Goal: Transaction & Acquisition: Purchase product/service

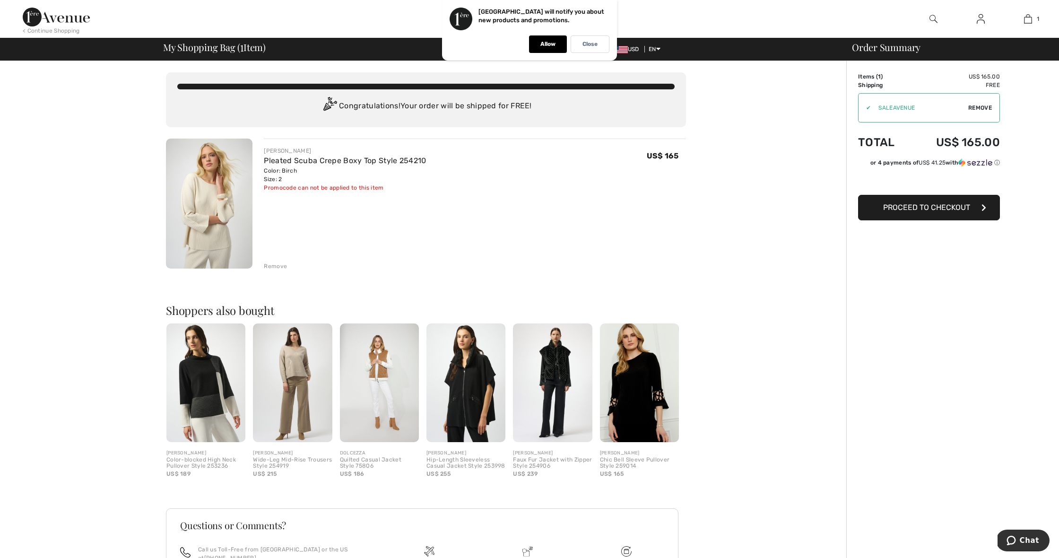
click at [192, 387] on img at bounding box center [205, 382] width 79 height 119
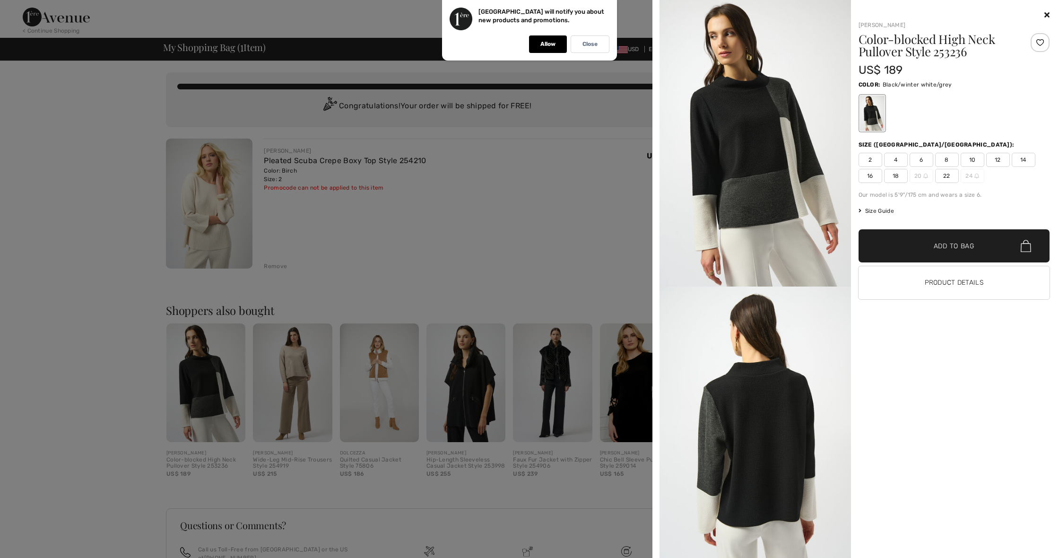
click at [1045, 14] on icon at bounding box center [1046, 15] width 5 height 8
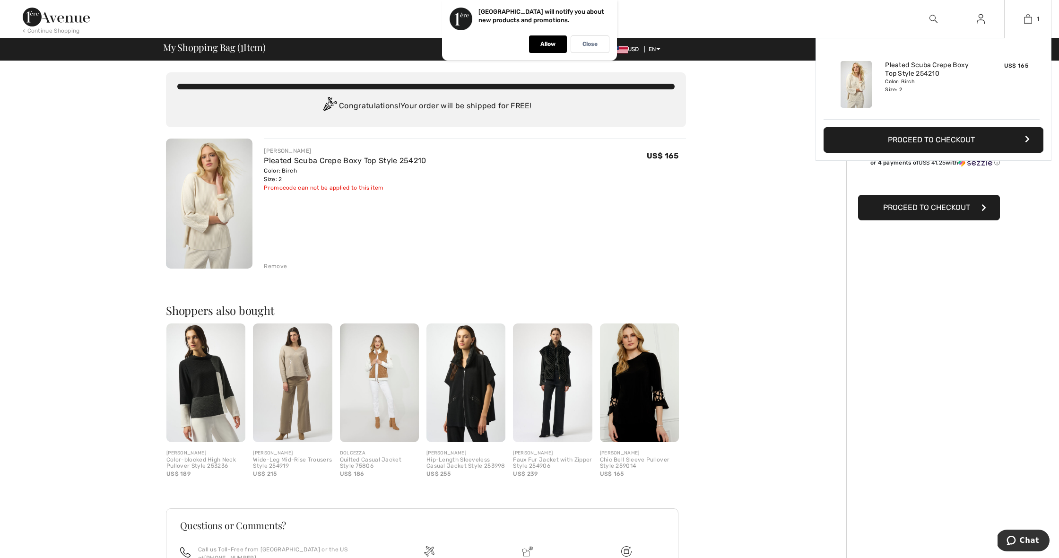
click at [894, 136] on button "Proceed to Checkout" at bounding box center [933, 140] width 220 height 26
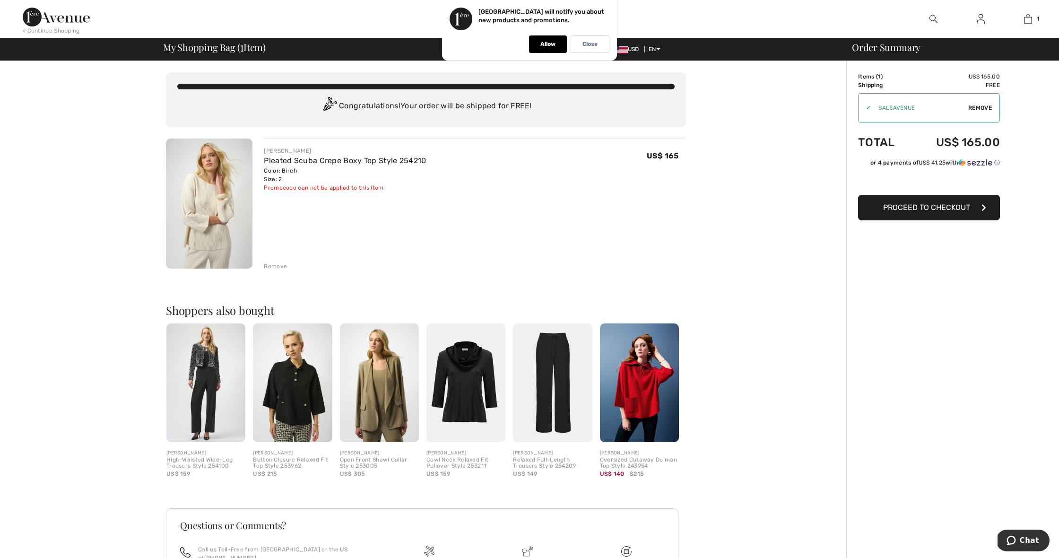
click at [865, 107] on div "✔" at bounding box center [864, 108] width 12 height 9
click at [971, 109] on span "Remove" at bounding box center [980, 108] width 24 height 9
click at [78, 14] on img at bounding box center [56, 17] width 67 height 19
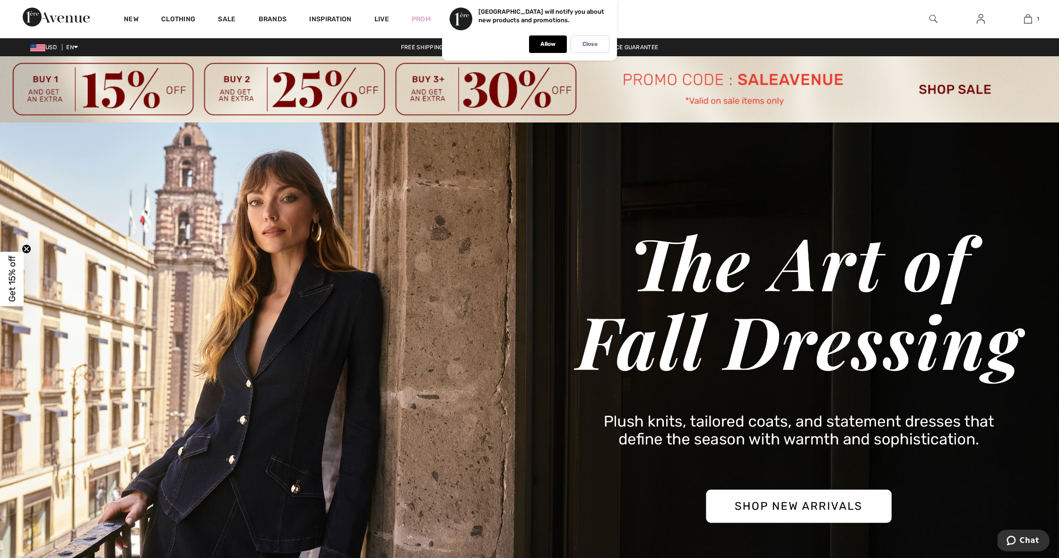
click at [870, 101] on img at bounding box center [529, 89] width 1059 height 66
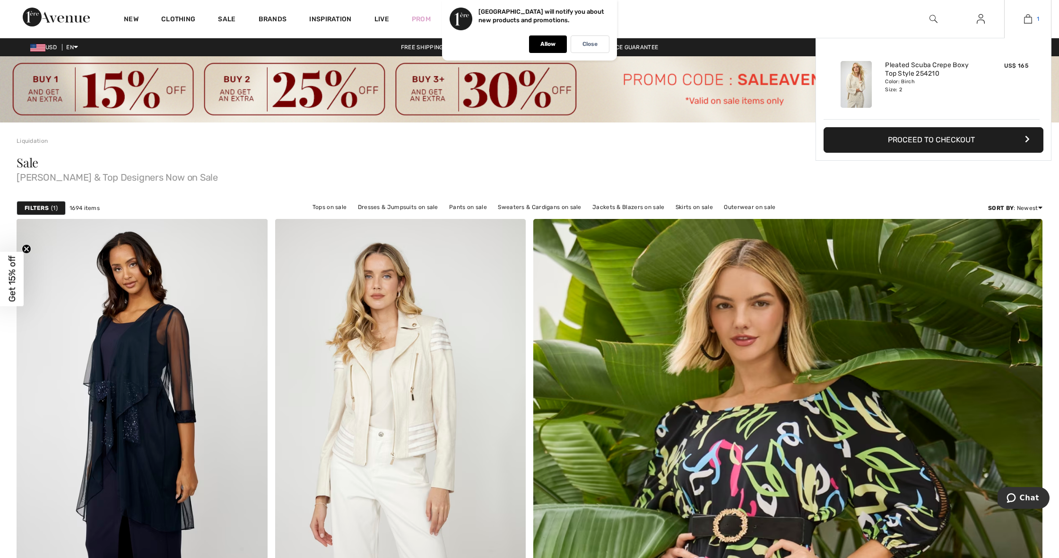
click at [1027, 15] on img at bounding box center [1028, 18] width 8 height 11
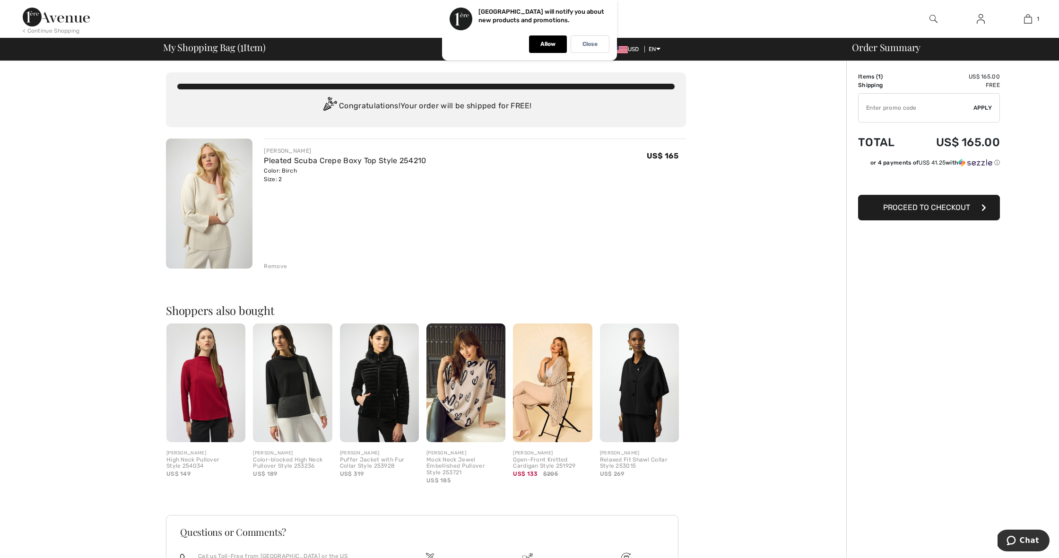
click at [899, 112] on input "TEXT" at bounding box center [915, 108] width 115 height 28
type input "SALEAVENUE"
click at [990, 107] on span "Apply" at bounding box center [982, 108] width 19 height 9
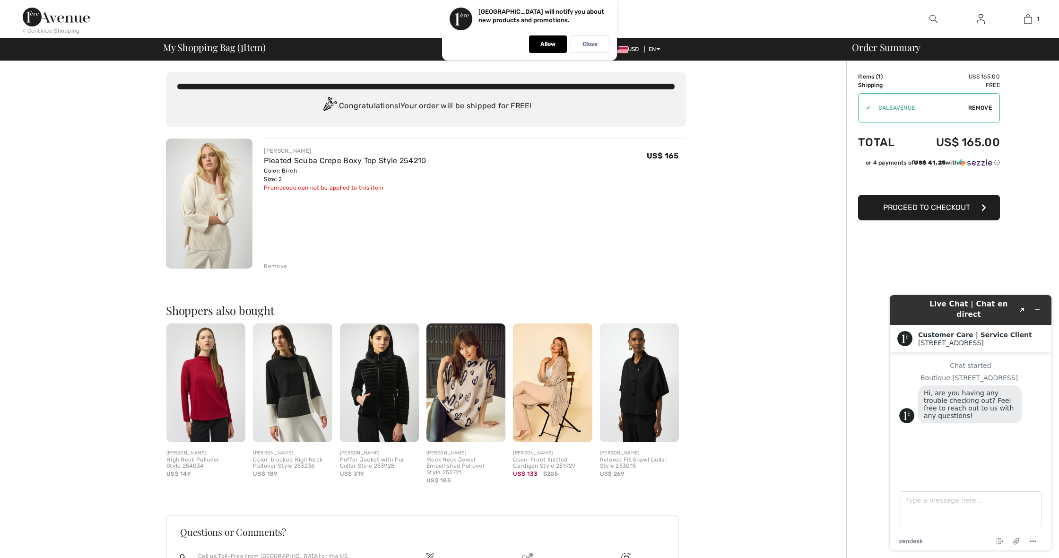
click at [922, 207] on span "Proceed to Checkout" at bounding box center [926, 207] width 87 height 9
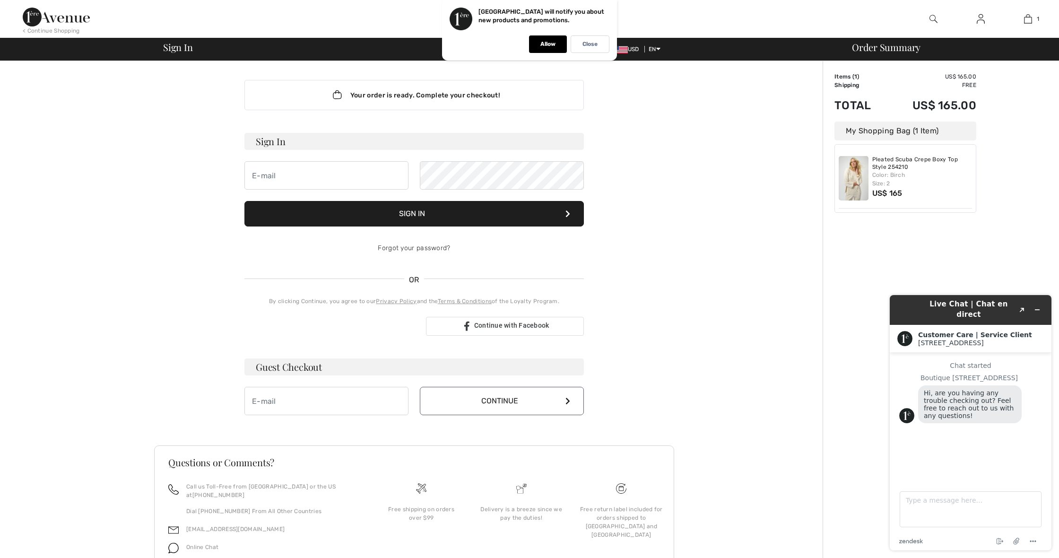
click at [693, 121] on div "Your order is ready. Complete your checkout! Sign In Sign In Forgot your passwo…" at bounding box center [414, 331] width 817 height 541
click at [52, 18] on img at bounding box center [56, 17] width 67 height 19
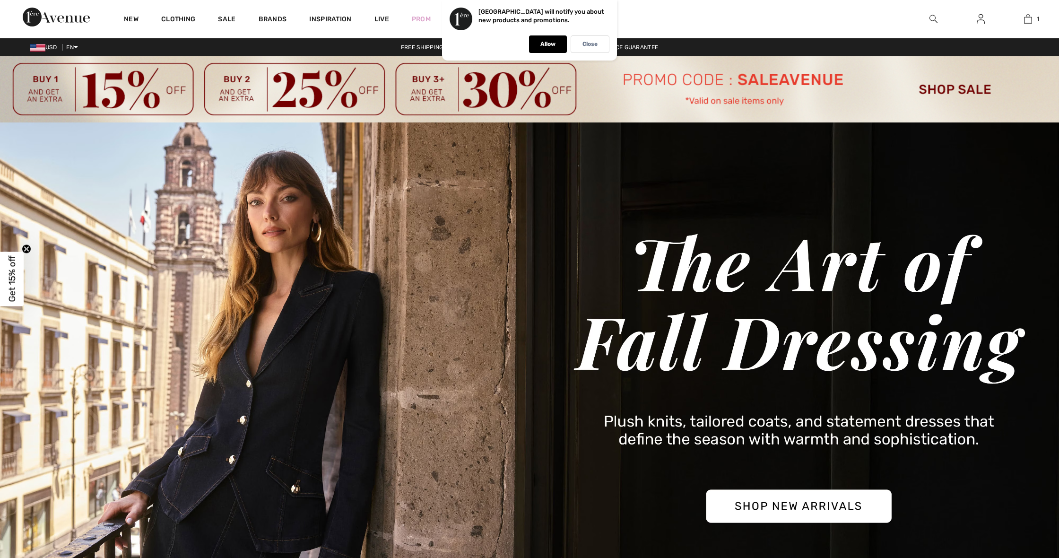
checkbox input "true"
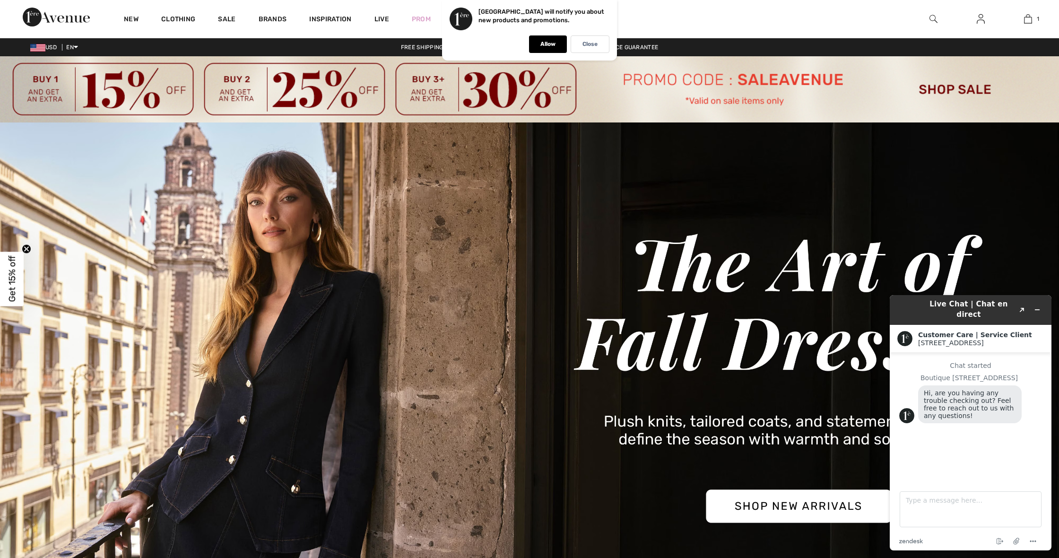
click at [364, 200] on img at bounding box center [529, 376] width 1059 height 508
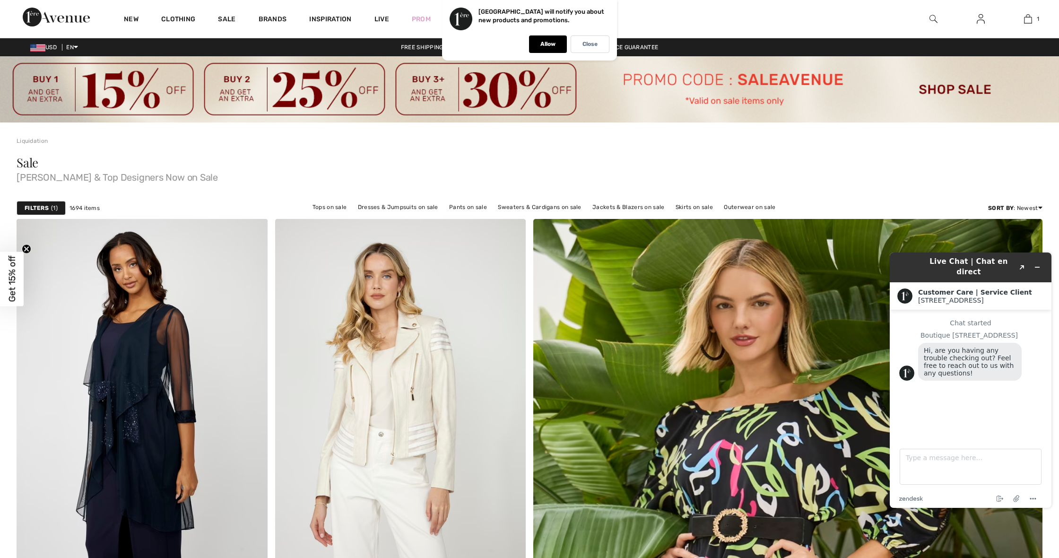
click at [13, 269] on span "Get 15% off" at bounding box center [12, 279] width 11 height 46
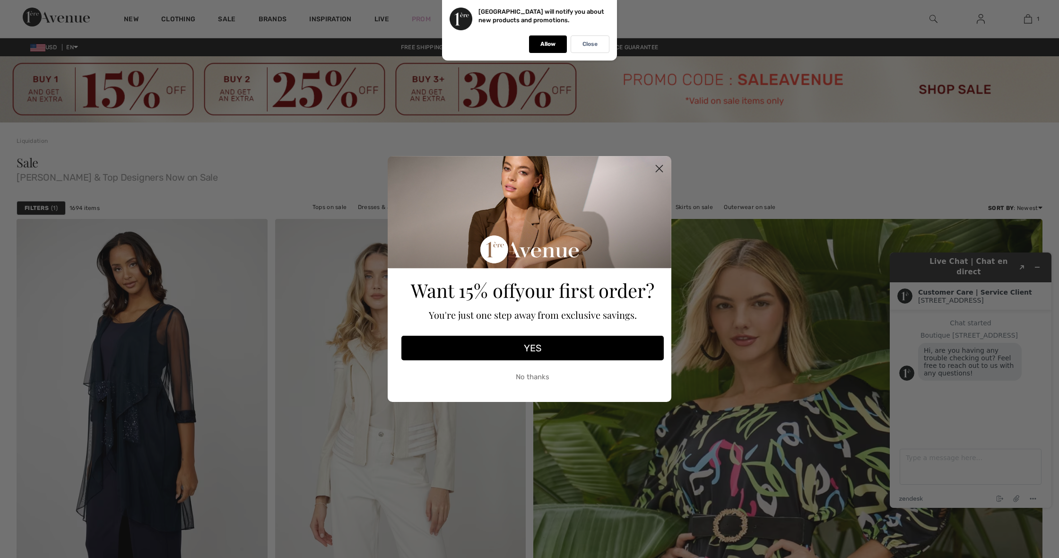
click at [457, 351] on button "YES" at bounding box center [532, 348] width 262 height 25
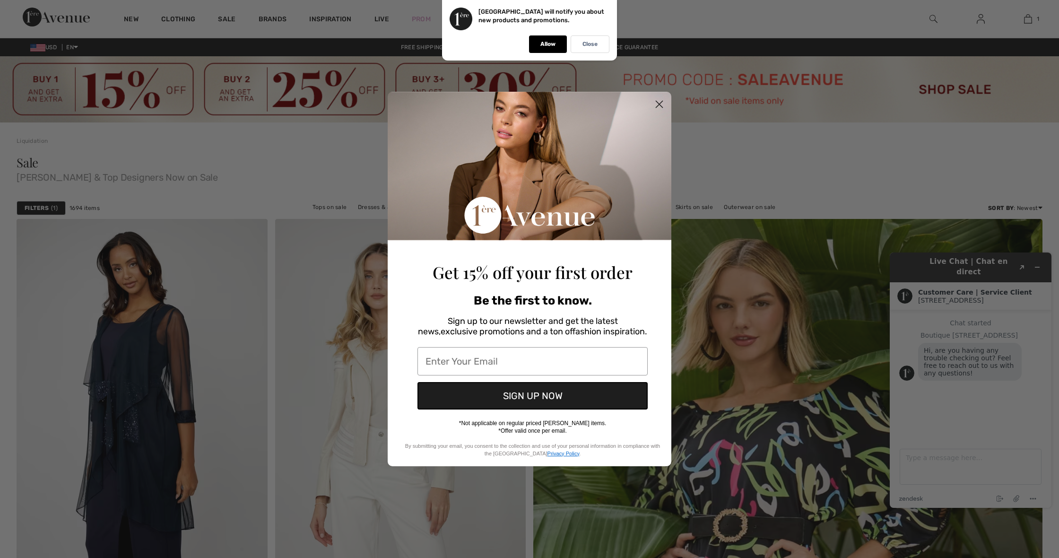
click at [659, 102] on circle "Close dialog" at bounding box center [659, 104] width 16 height 16
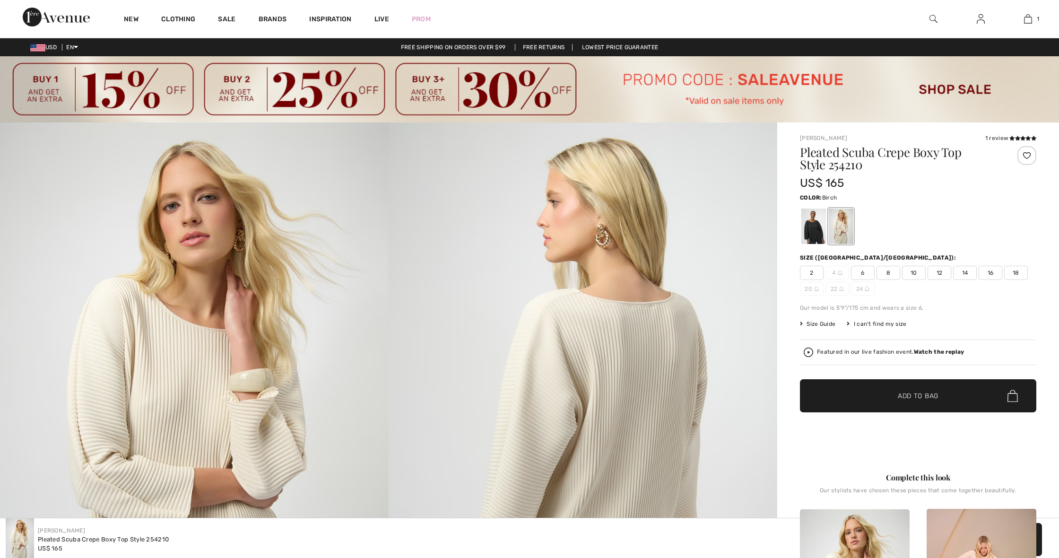
checkbox input "true"
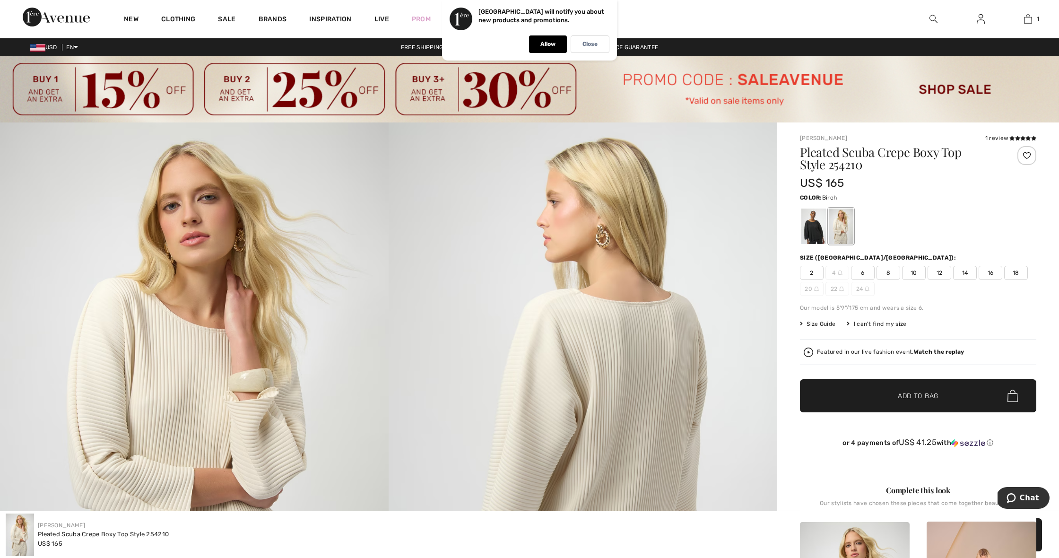
click at [812, 274] on span "2" at bounding box center [812, 273] width 24 height 14
click at [836, 384] on span "✔ Added to Bag Add to Bag" at bounding box center [918, 395] width 236 height 33
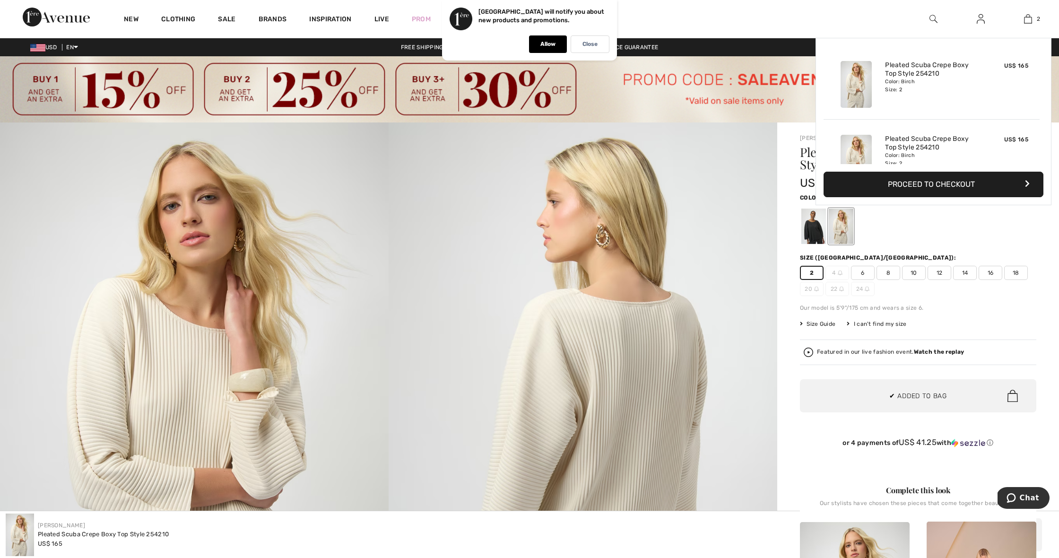
scroll to position [29, 0]
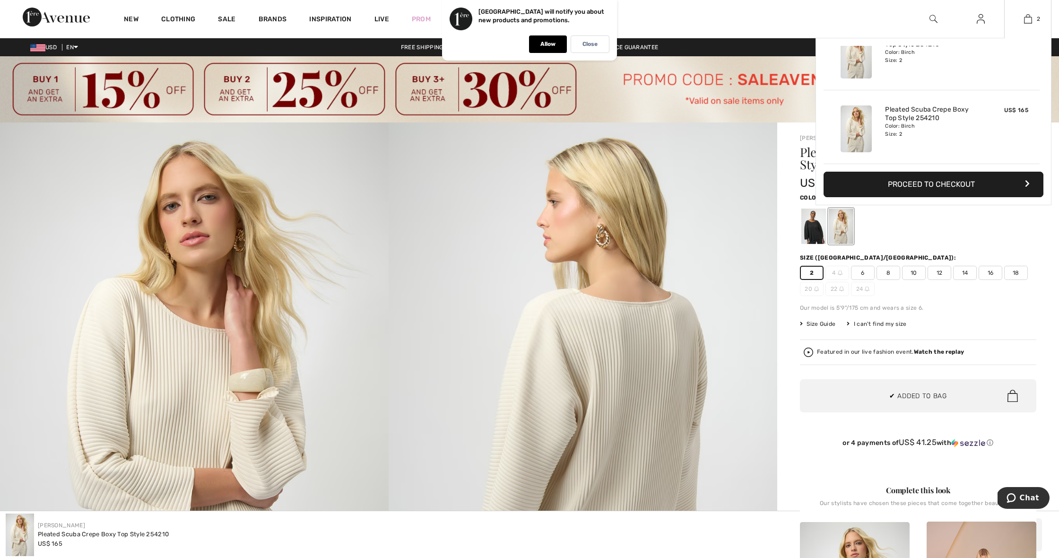
click at [852, 192] on button "Proceed to Checkout" at bounding box center [933, 185] width 220 height 26
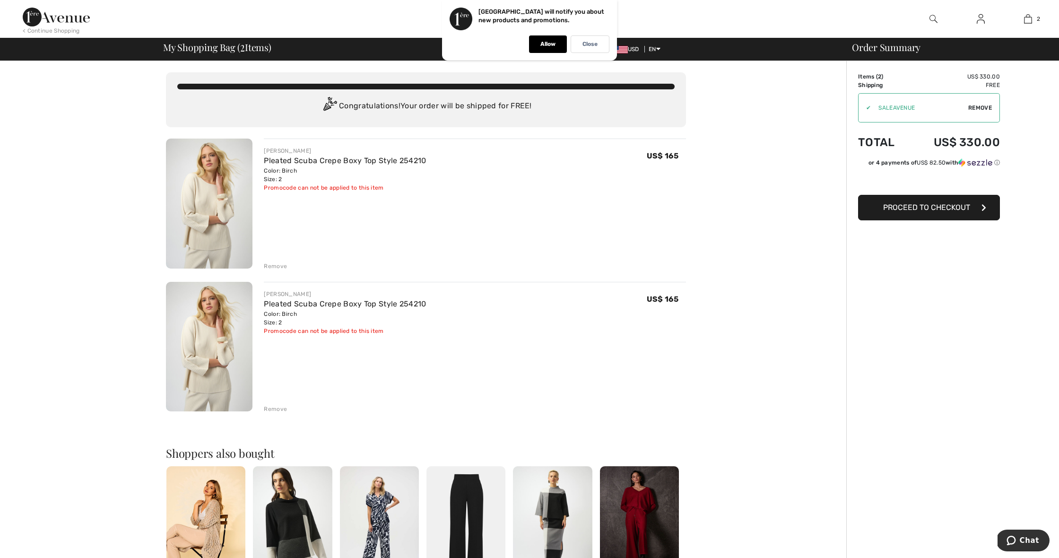
click at [277, 409] on div "Remove" at bounding box center [275, 409] width 23 height 9
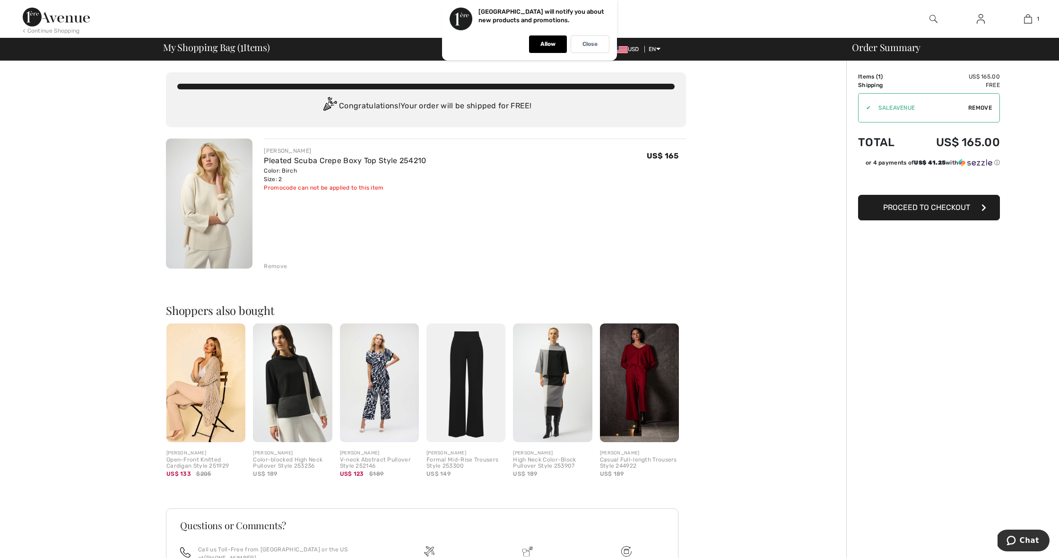
click at [914, 218] on button "Proceed to Checkout" at bounding box center [929, 208] width 142 height 26
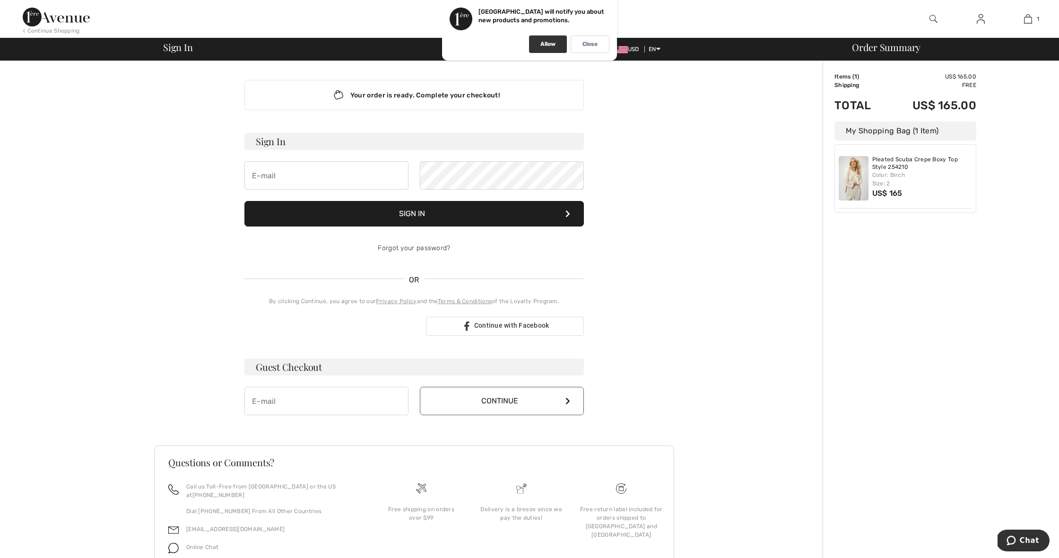
click at [551, 48] on div "Allow" at bounding box center [548, 43] width 38 height 17
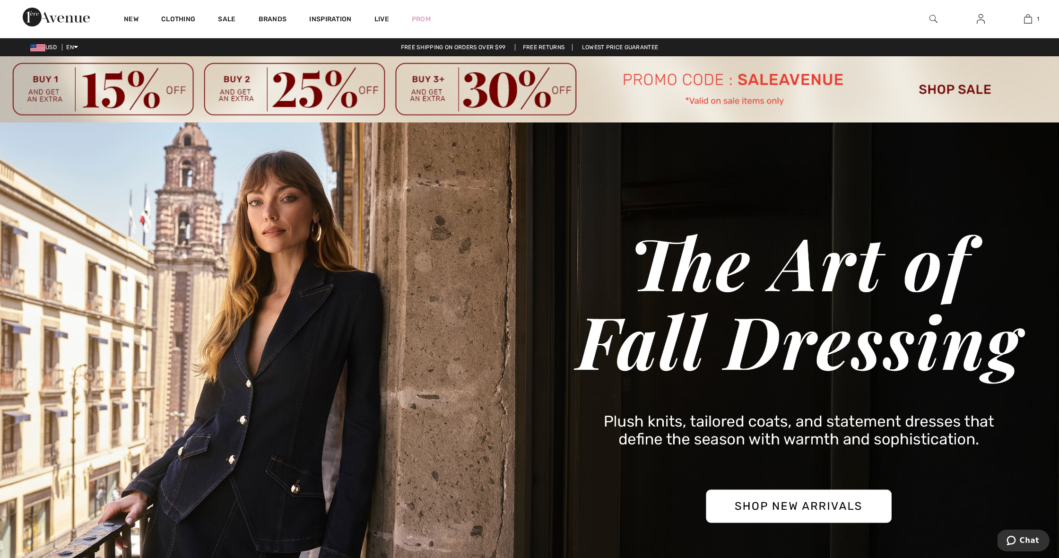
scroll to position [8, 0]
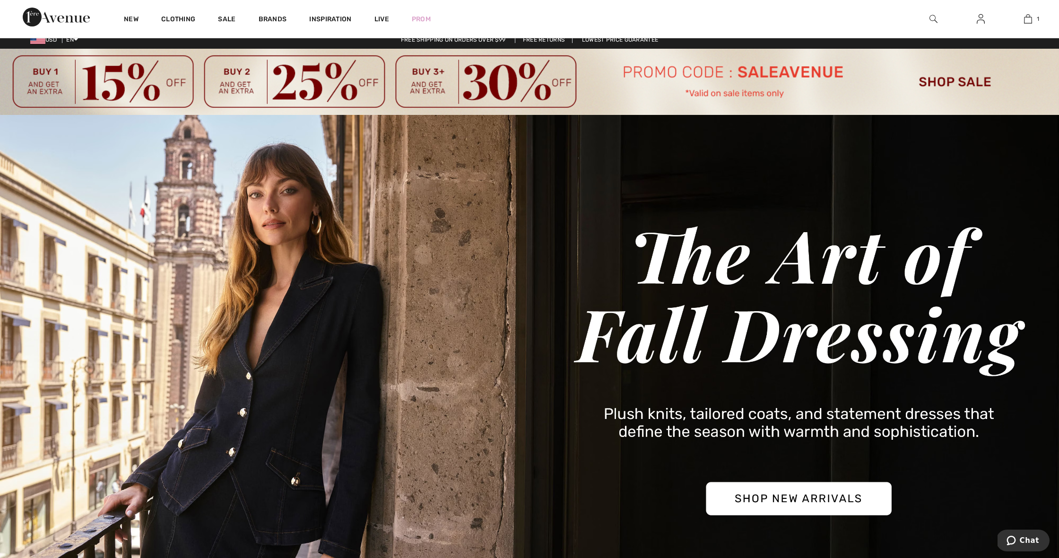
click at [544, 39] on link "Free Returns" at bounding box center [544, 39] width 58 height 7
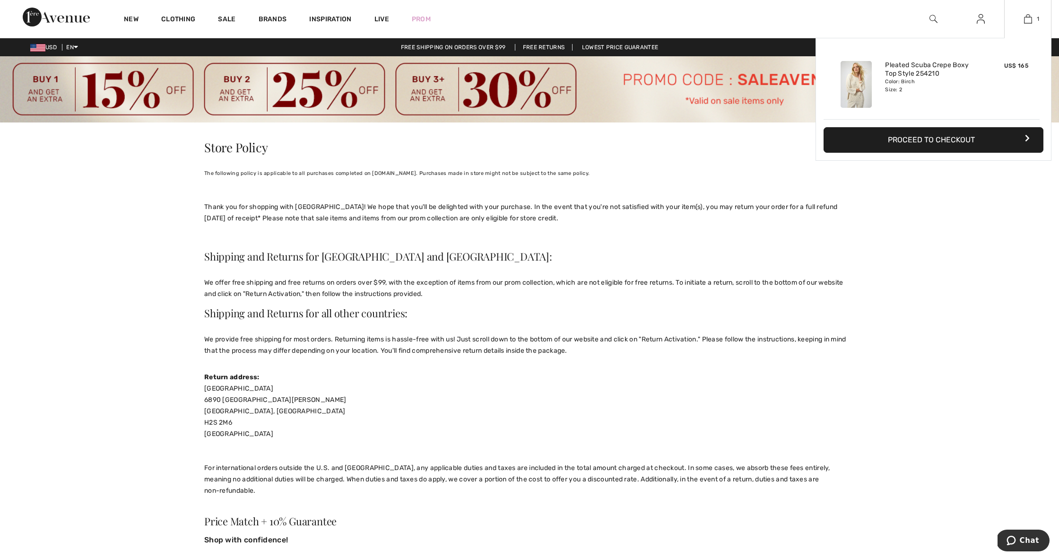
click at [959, 138] on button "Proceed to Checkout" at bounding box center [933, 140] width 220 height 26
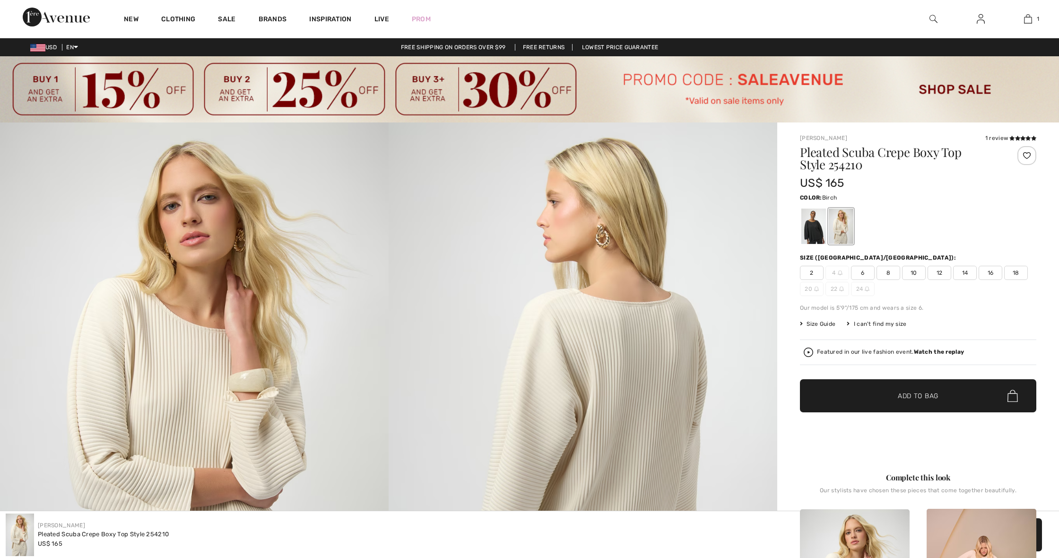
checkbox input "true"
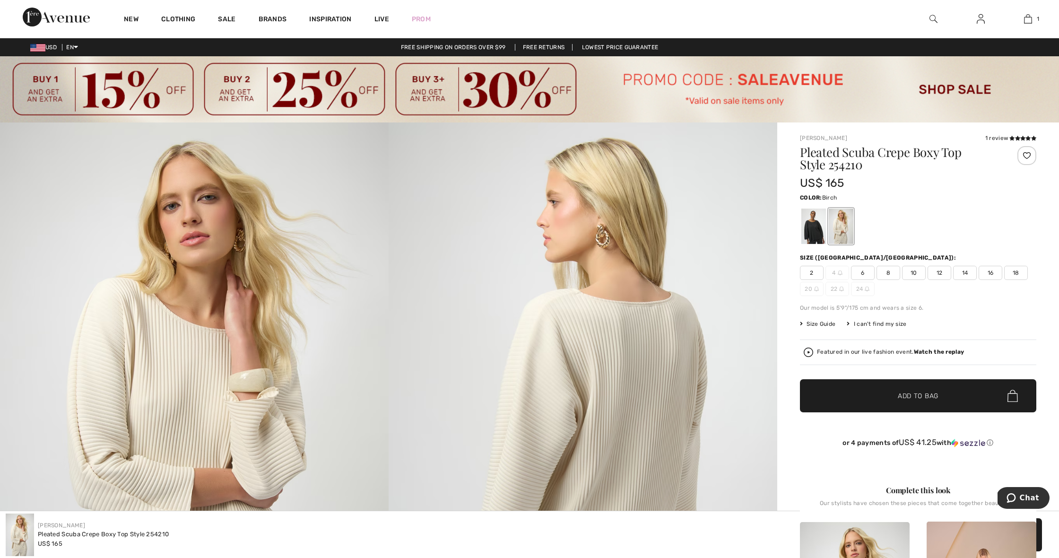
click at [1006, 490] on button "Chat" at bounding box center [1022, 498] width 53 height 22
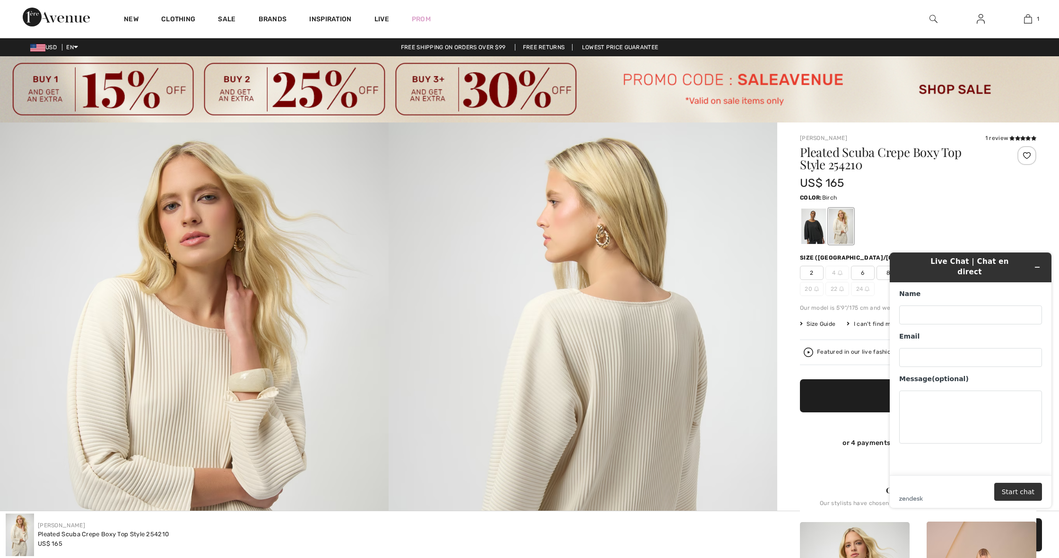
click at [495, 364] on img at bounding box center [583, 413] width 389 height 582
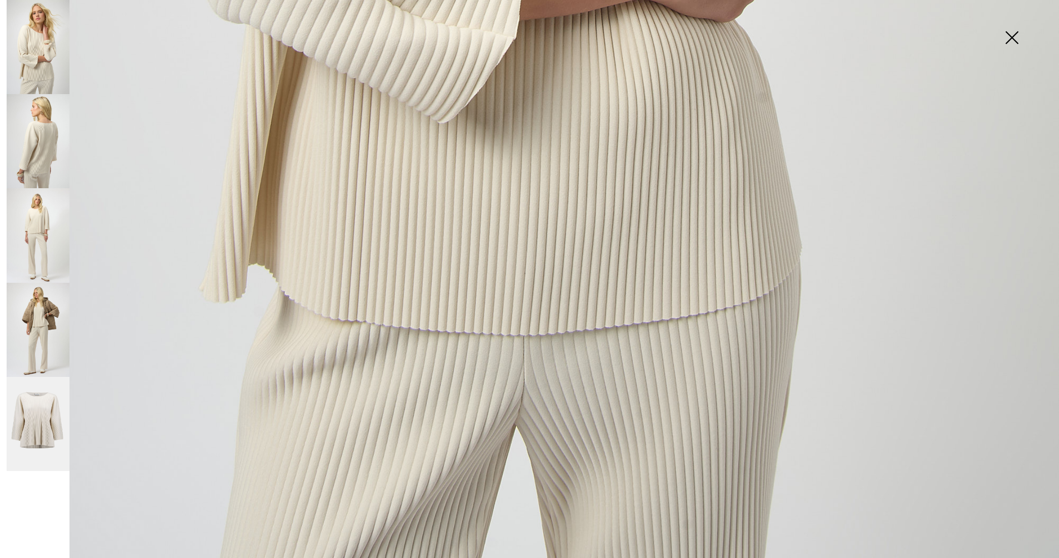
scroll to position [1029, 0]
click at [49, 420] on img at bounding box center [38, 424] width 63 height 95
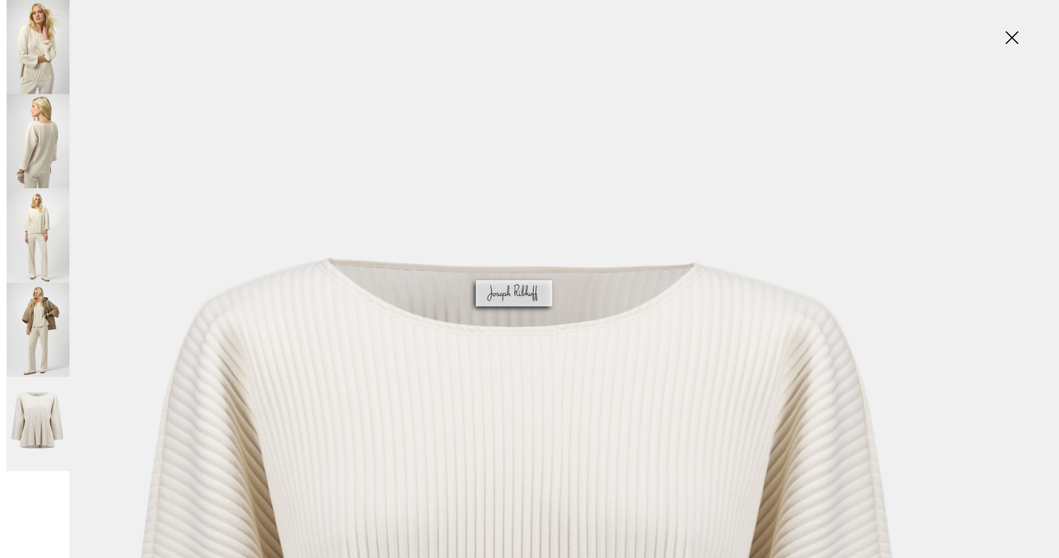
scroll to position [0, 0]
click at [46, 352] on img at bounding box center [38, 330] width 63 height 94
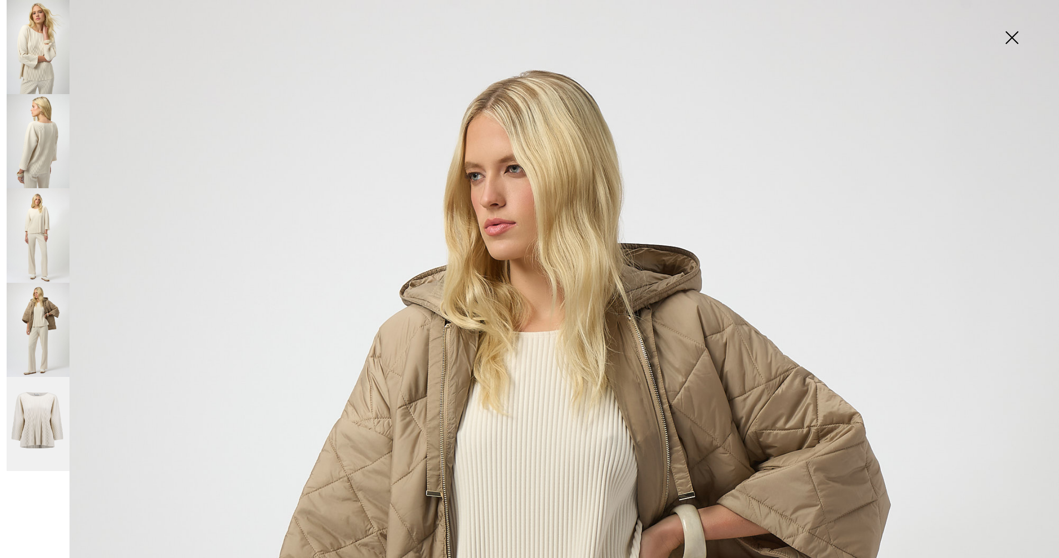
click at [34, 239] on img at bounding box center [38, 235] width 63 height 94
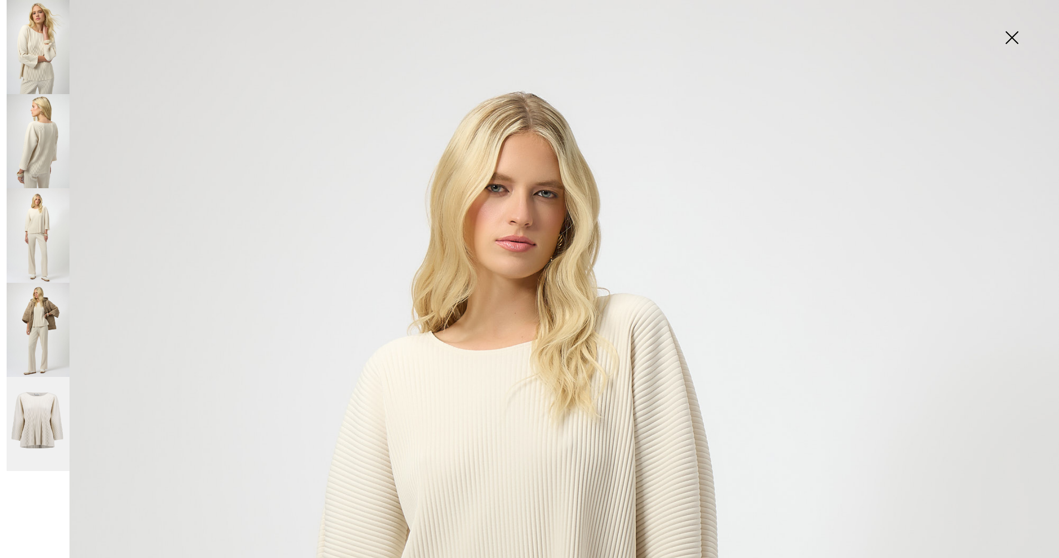
click at [50, 89] on img at bounding box center [38, 47] width 63 height 94
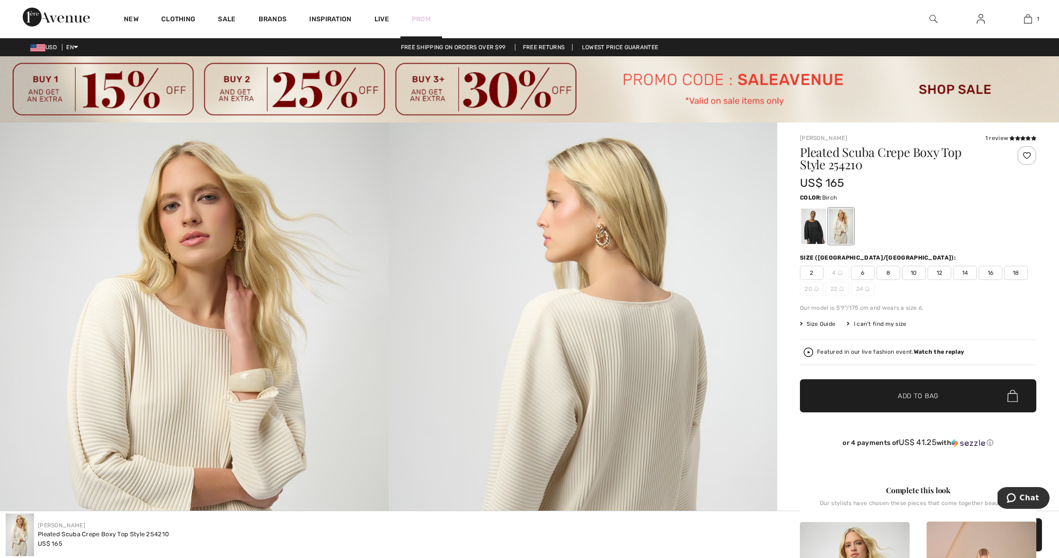
click at [420, 17] on link "Prom" at bounding box center [421, 19] width 19 height 10
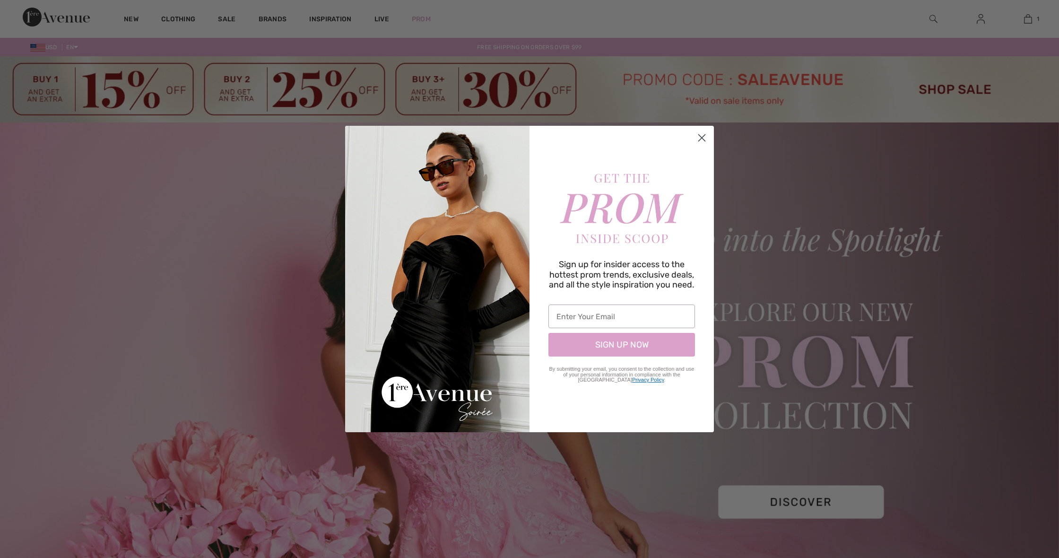
checkbox input "true"
click at [704, 130] on circle "Close dialog" at bounding box center [702, 138] width 16 height 16
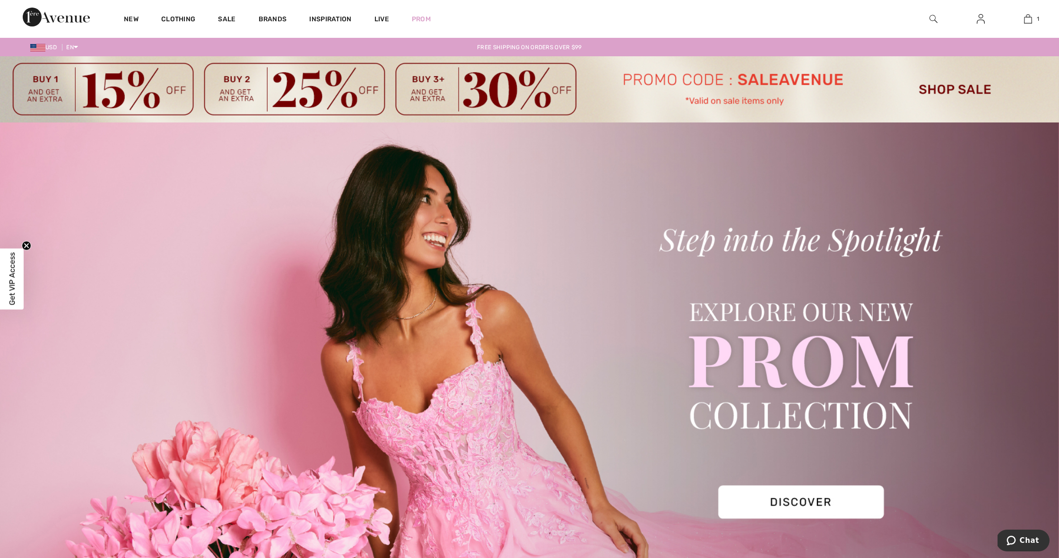
click at [25, 241] on circle "Close teaser" at bounding box center [26, 245] width 9 height 9
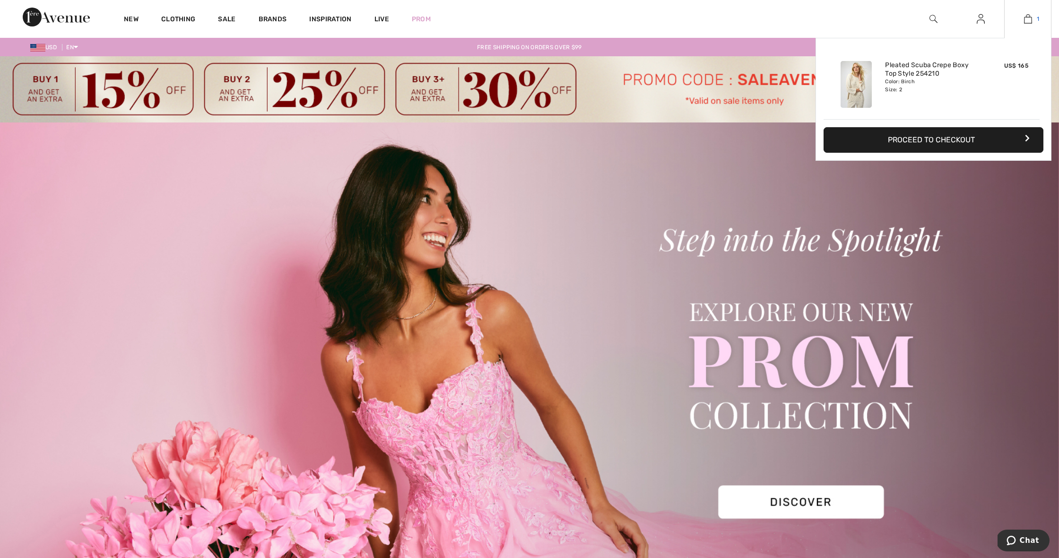
click at [1026, 17] on img at bounding box center [1028, 18] width 8 height 11
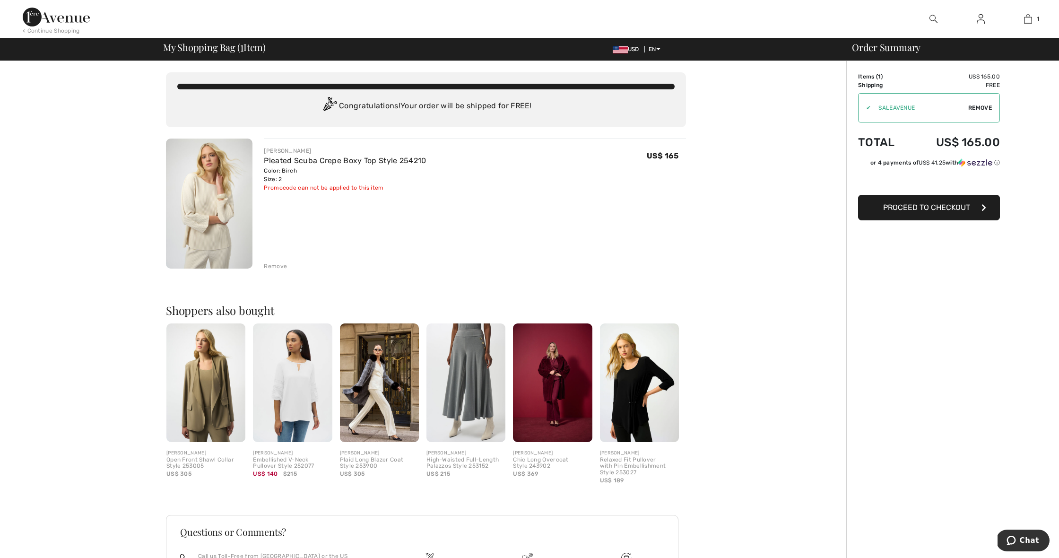
click at [279, 266] on div "Remove" at bounding box center [275, 266] width 23 height 9
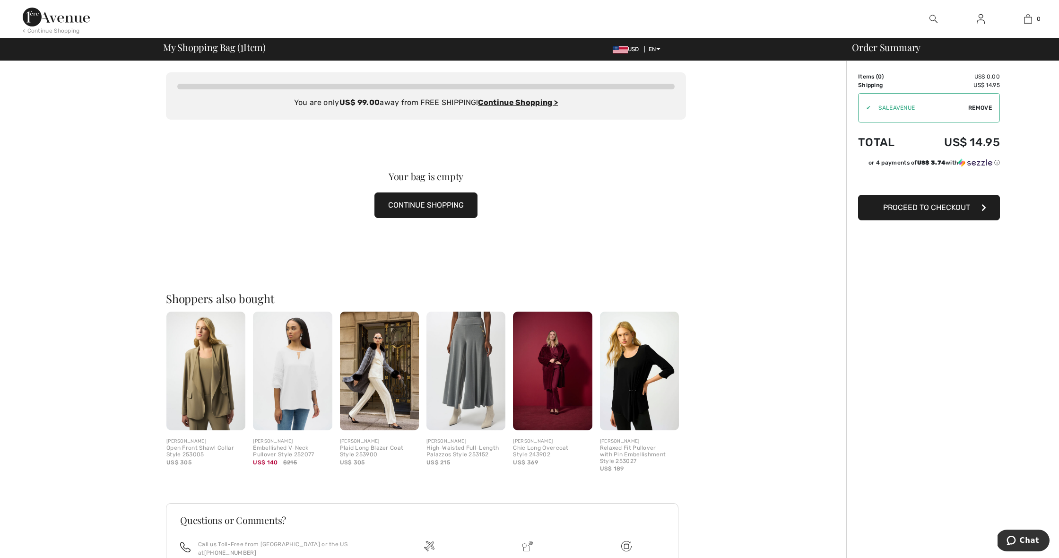
click at [280, 345] on img at bounding box center [292, 370] width 79 height 119
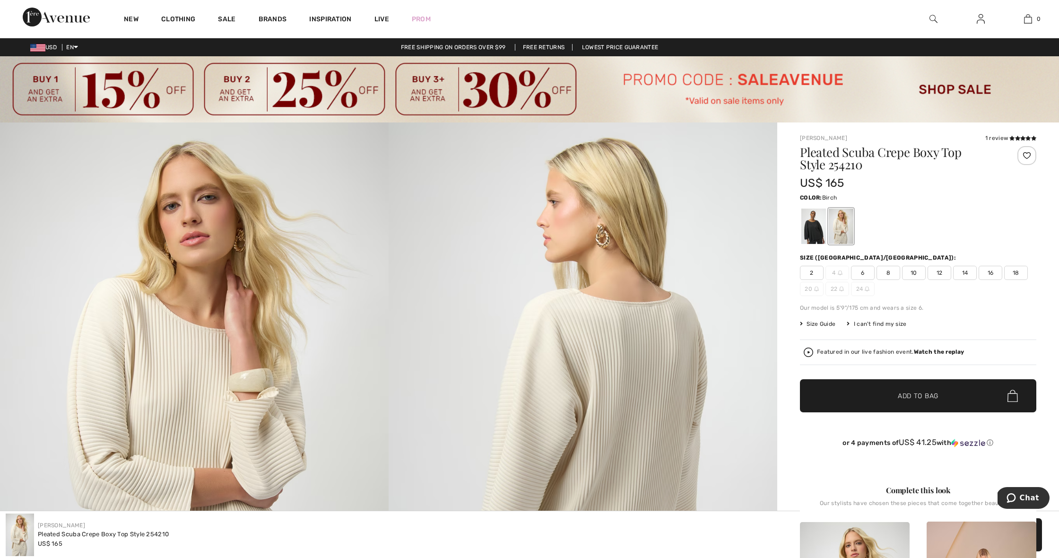
click at [637, 46] on div "Free shipping on orders over $99 Free Returns Lowest Price Guarantee" at bounding box center [529, 47] width 1059 height 9
click at [816, 270] on span "2" at bounding box center [812, 273] width 24 height 14
click at [858, 389] on span "✔ Added to Bag Add to Bag" at bounding box center [918, 395] width 236 height 33
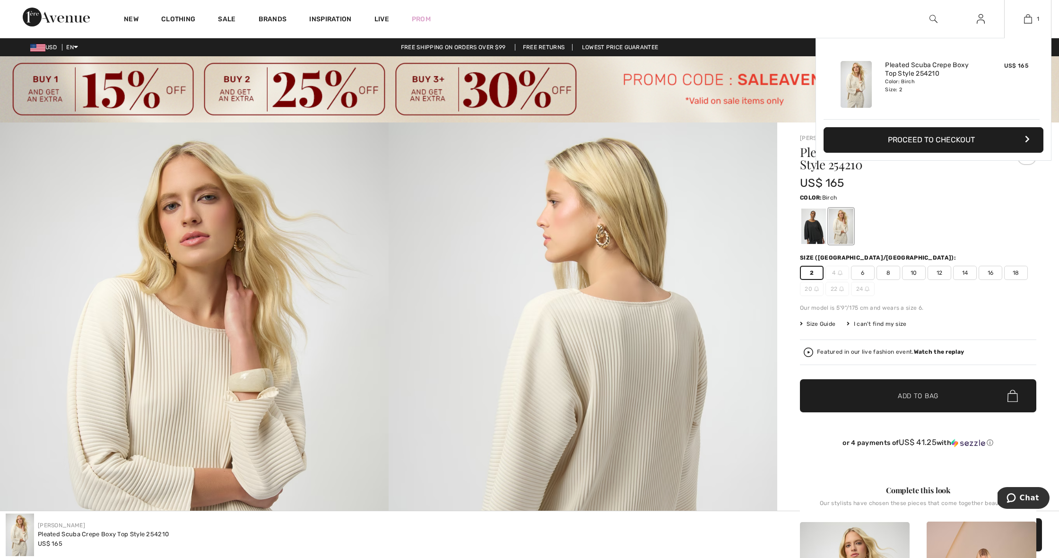
click at [985, 136] on button "Proceed to Checkout" at bounding box center [933, 140] width 220 height 26
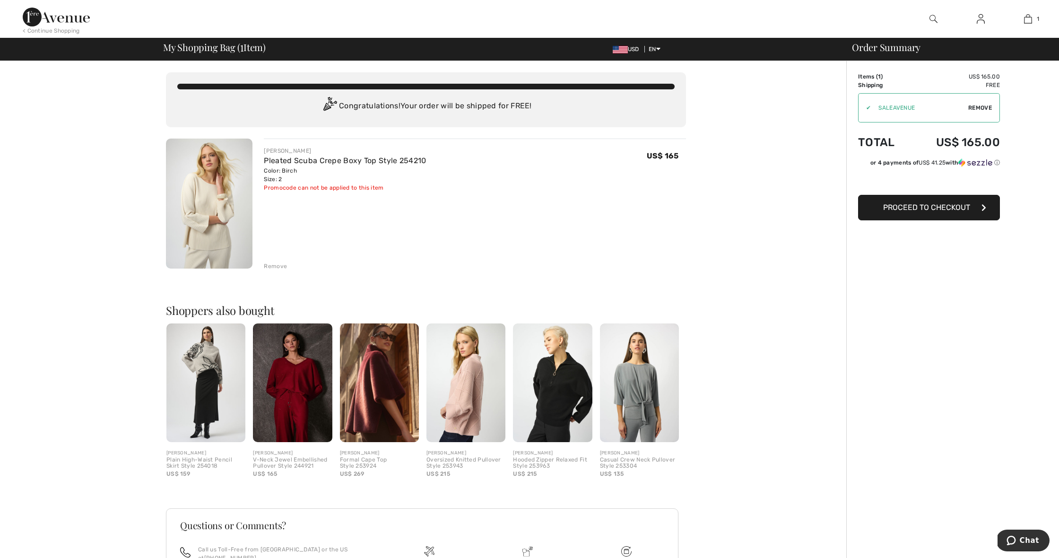
click at [630, 52] on span "USD" at bounding box center [628, 49] width 30 height 7
click at [636, 52] on span "USD" at bounding box center [628, 49] width 30 height 7
click at [873, 216] on button "Proceed to Checkout" at bounding box center [929, 208] width 142 height 26
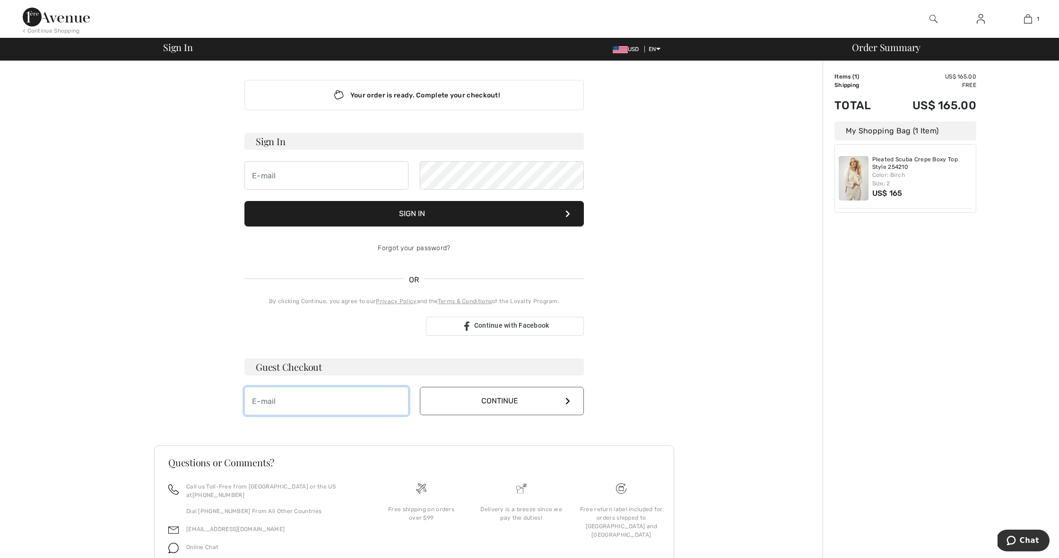
click at [372, 392] on div "Guest Checkout Continue" at bounding box center [413, 386] width 339 height 57
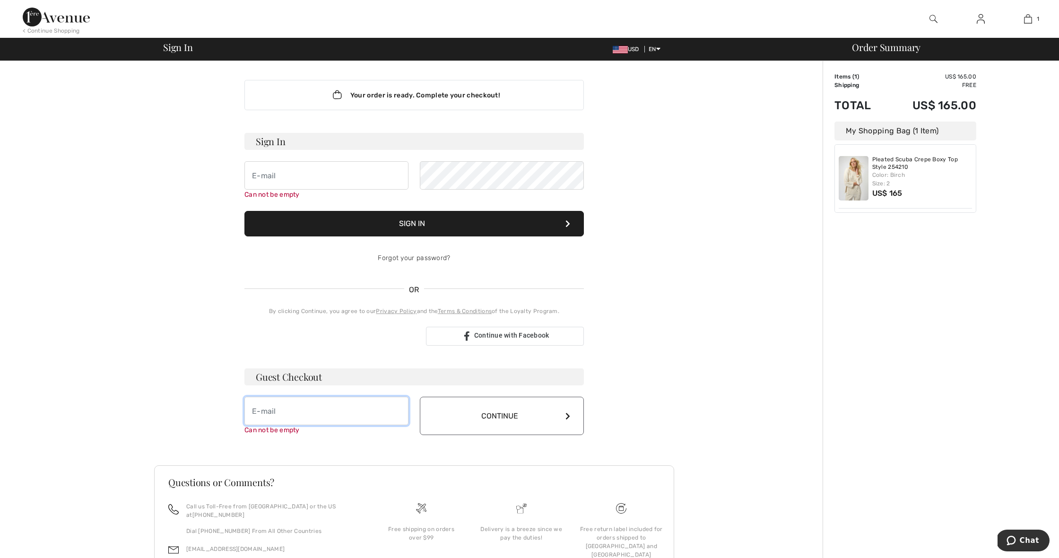
type input "[EMAIL_ADDRESS][DOMAIN_NAME]"
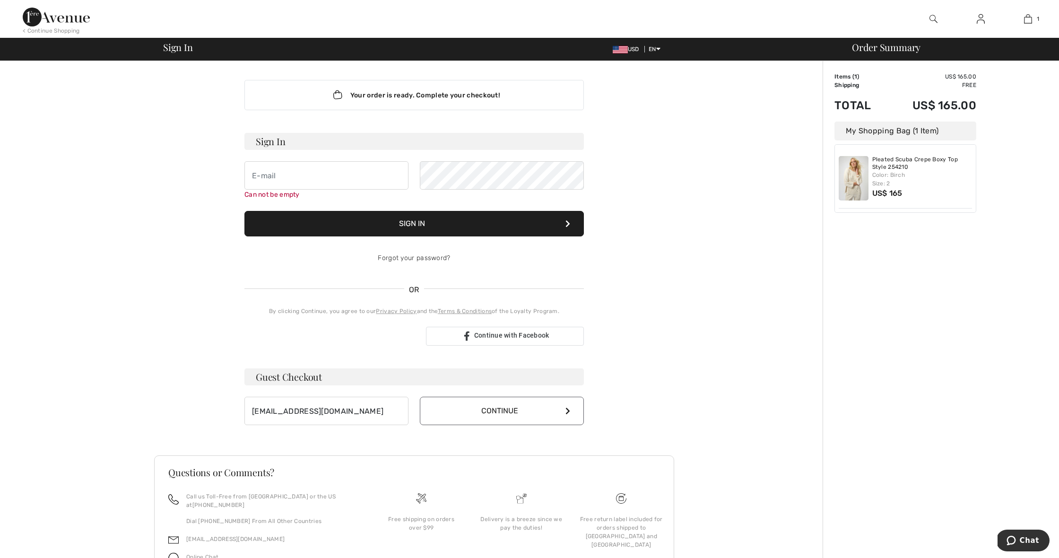
click at [549, 412] on button "Continue" at bounding box center [502, 411] width 164 height 28
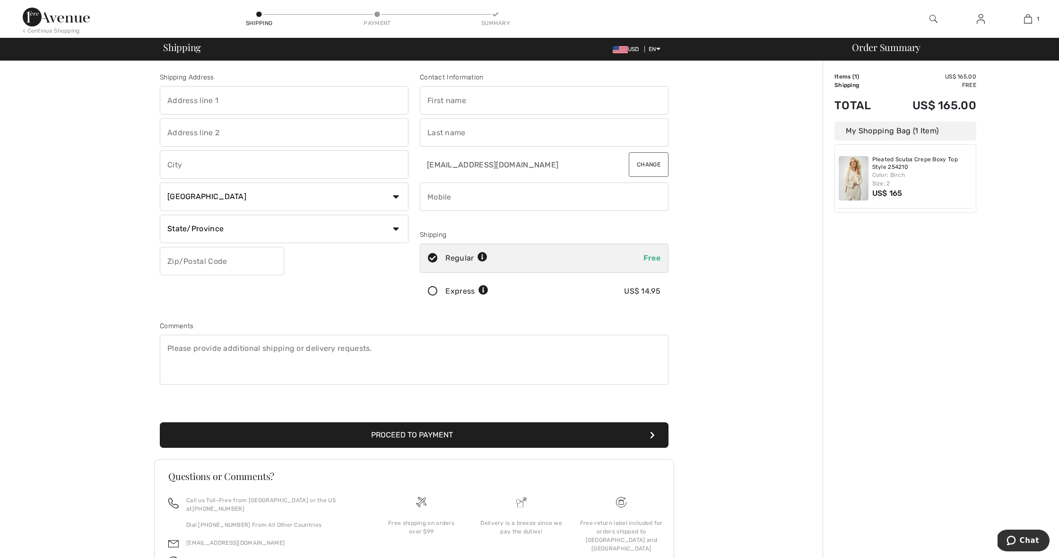
click at [1032, 534] on button "Chat" at bounding box center [1022, 540] width 53 height 22
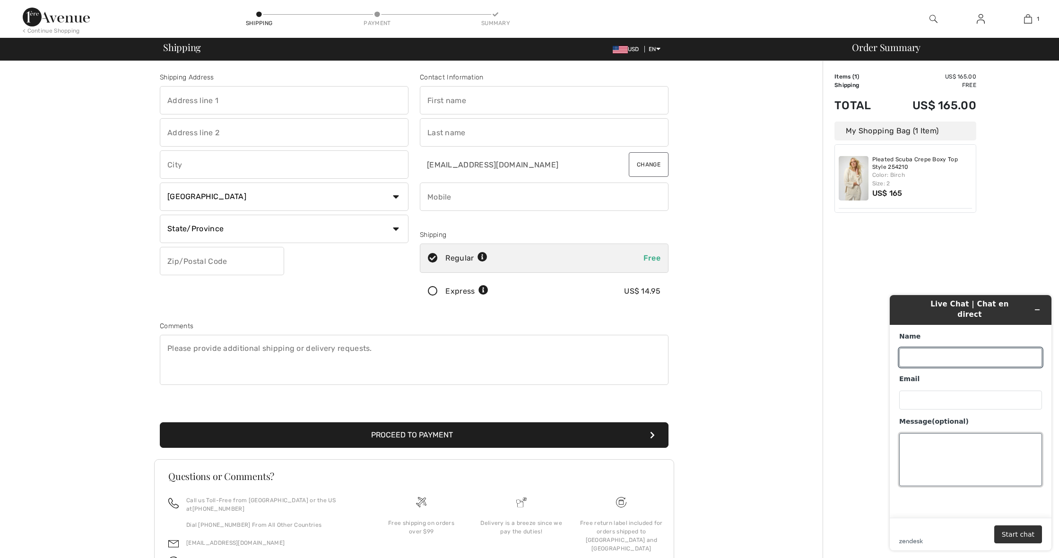
click at [926, 435] on textarea "Message (optional)" at bounding box center [970, 459] width 143 height 53
click at [921, 349] on input "Name" at bounding box center [970, 357] width 143 height 19
type input "Ellen"
click at [1013, 374] on div "Email" at bounding box center [970, 378] width 143 height 9
click at [1013, 390] on input "Email" at bounding box center [970, 399] width 143 height 19
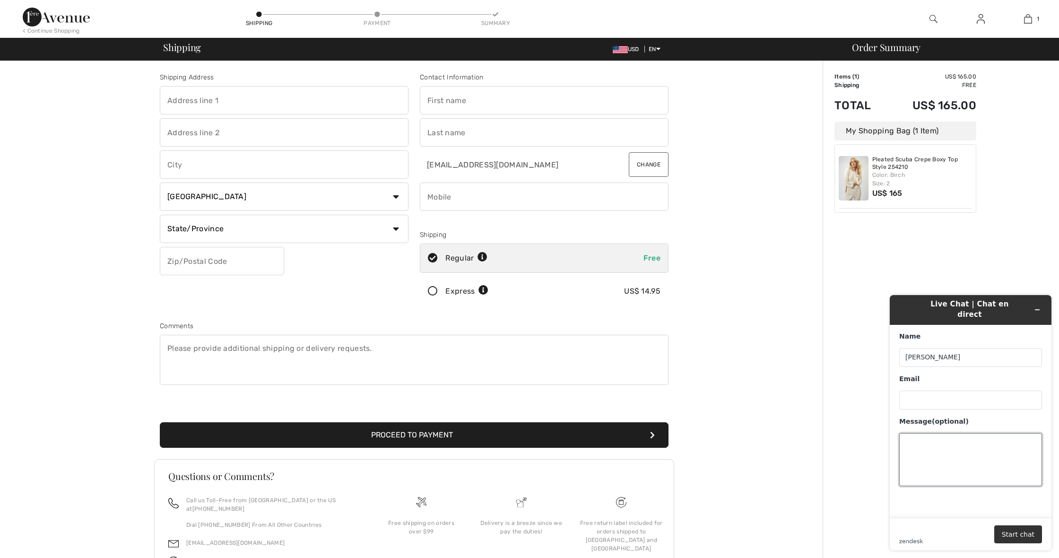
click at [908, 433] on textarea "Message (optional)" at bounding box center [970, 459] width 143 height 53
type textarea "I was offered %15 off 1st order where is that option"
click at [1007, 528] on button "Start chat" at bounding box center [1018, 534] width 48 height 18
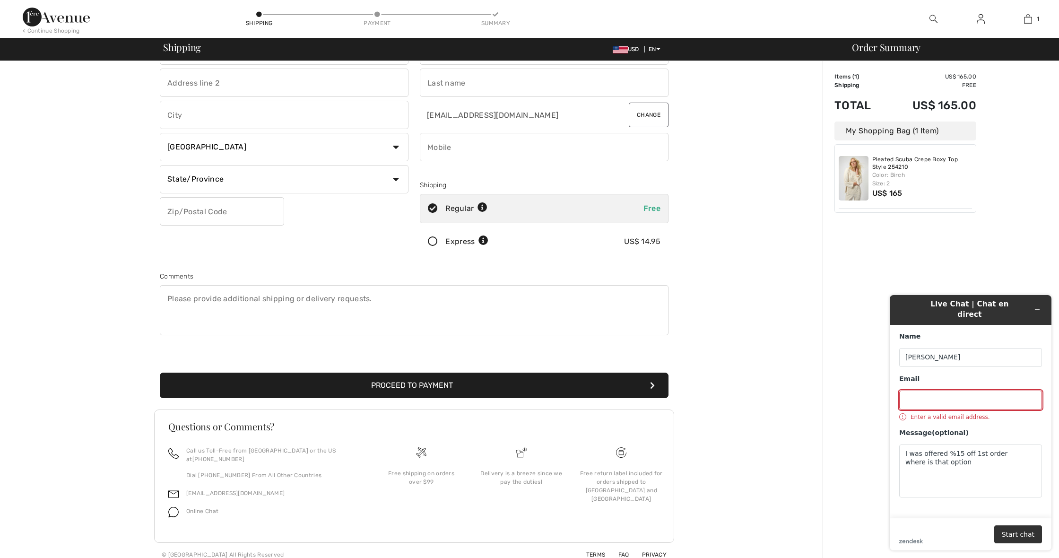
click at [923, 395] on input "Email" at bounding box center [970, 399] width 143 height 19
click at [1030, 392] on input "Email" at bounding box center [970, 399] width 143 height 19
type input "swiee"
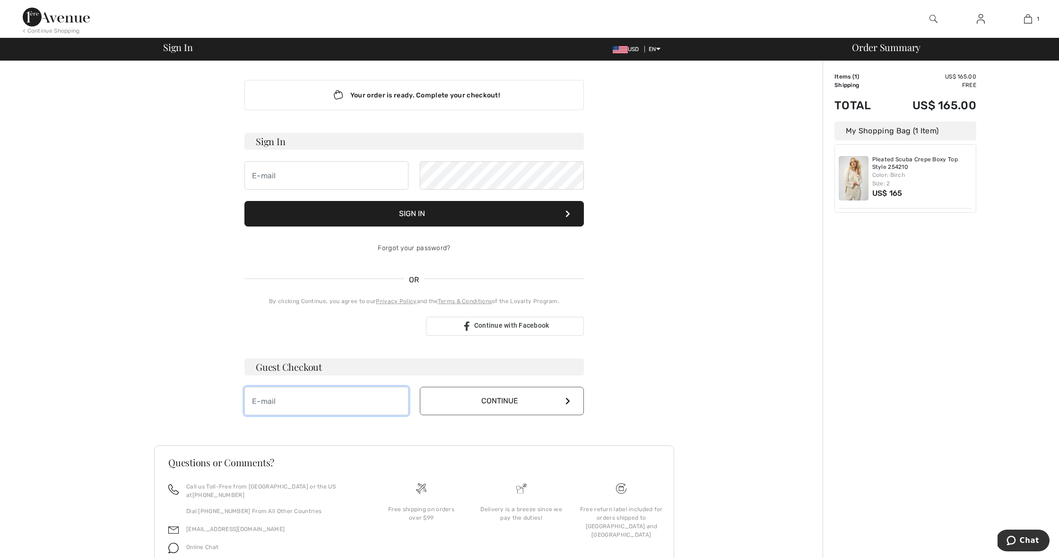
click at [395, 401] on input "email" at bounding box center [326, 401] width 164 height 28
click at [397, 404] on input "email" at bounding box center [326, 401] width 164 height 28
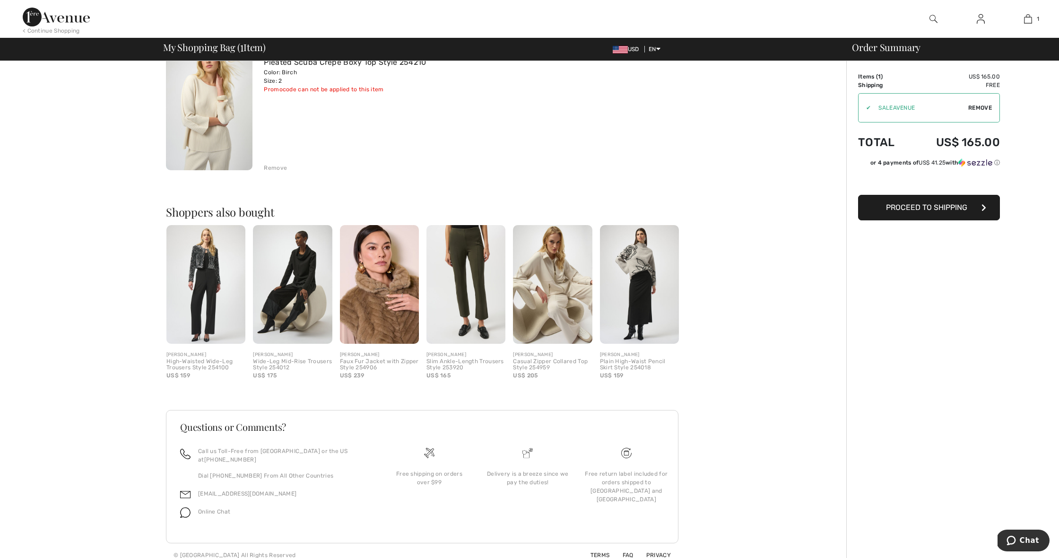
scroll to position [29, 0]
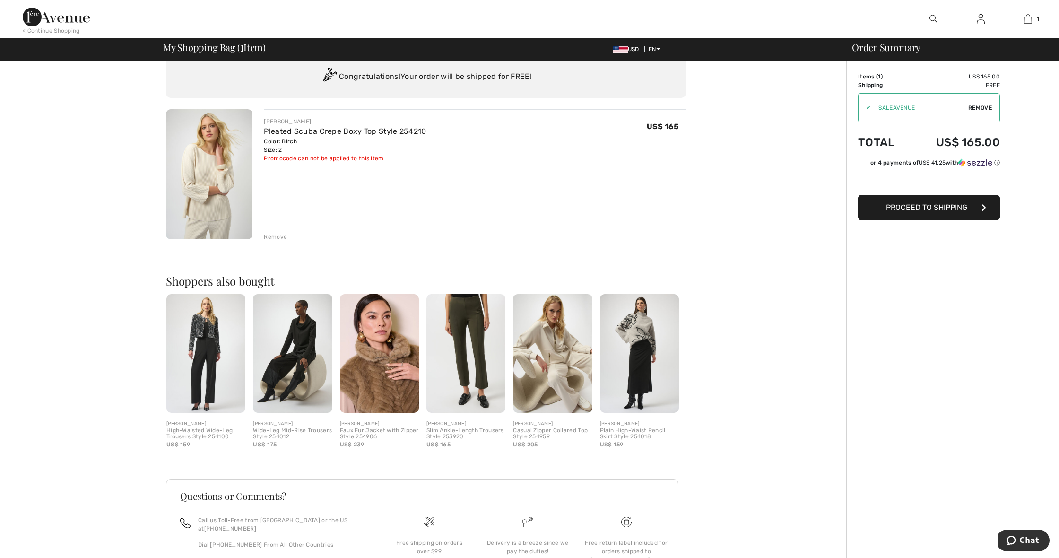
drag, startPoint x: 415, startPoint y: 5, endPoint x: 398, endPoint y: 1, distance: 17.3
click at [400, 1] on div at bounding box center [376, 19] width 529 height 38
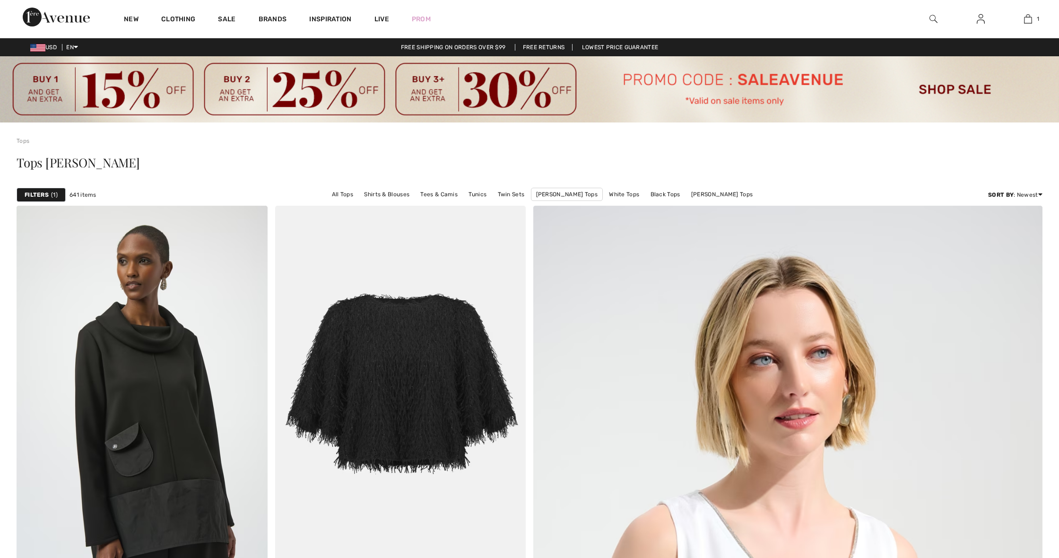
checkbox input "true"
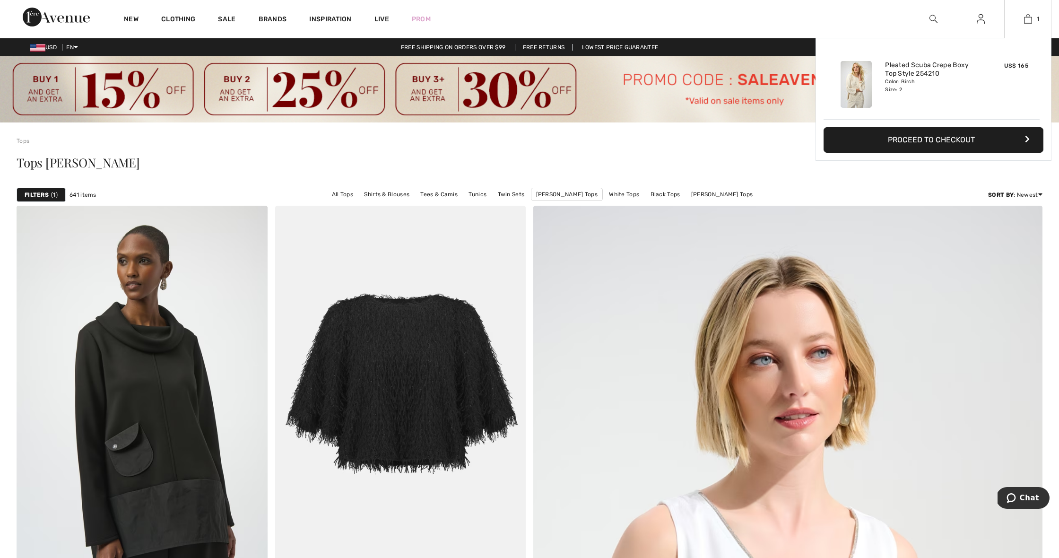
click at [962, 137] on button "Proceed to Checkout" at bounding box center [933, 140] width 220 height 26
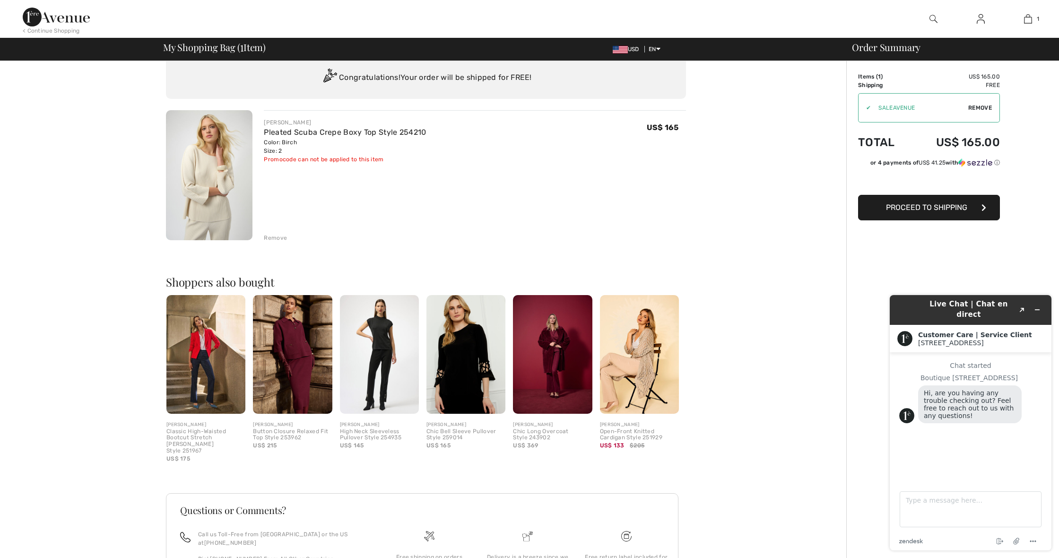
scroll to position [26, 0]
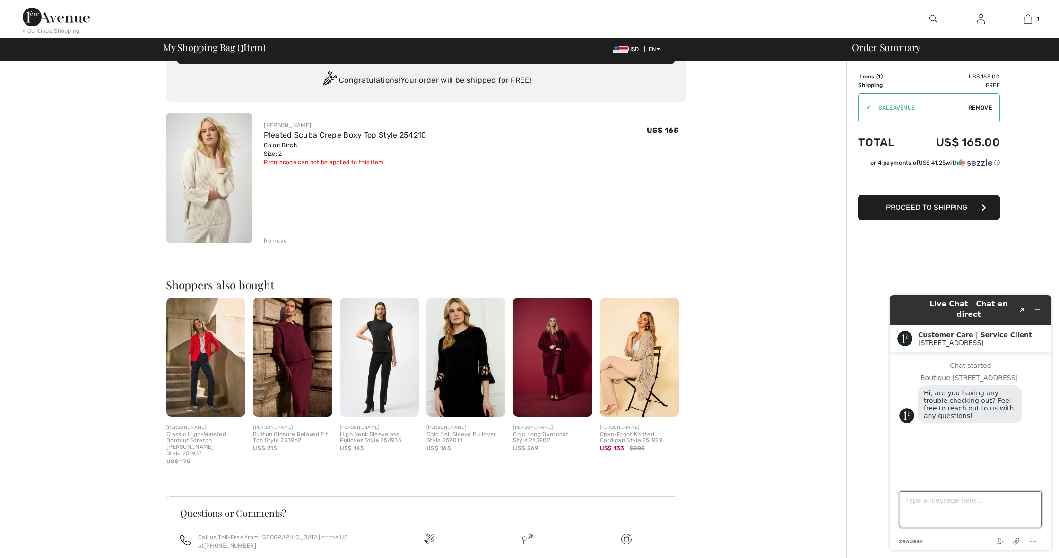
click at [913, 499] on textarea "Type a message here..." at bounding box center [970, 509] width 142 height 36
type textarea "w"
click at [855, 109] on div "Order Summary Details Items ( 1 ) US$ 165.00 Promo code US$ 0.00 Shipping Free …" at bounding box center [952, 343] width 213 height 617
click at [974, 104] on span "Remove" at bounding box center [980, 108] width 24 height 9
click at [871, 109] on input "TEXT" at bounding box center [915, 108] width 115 height 28
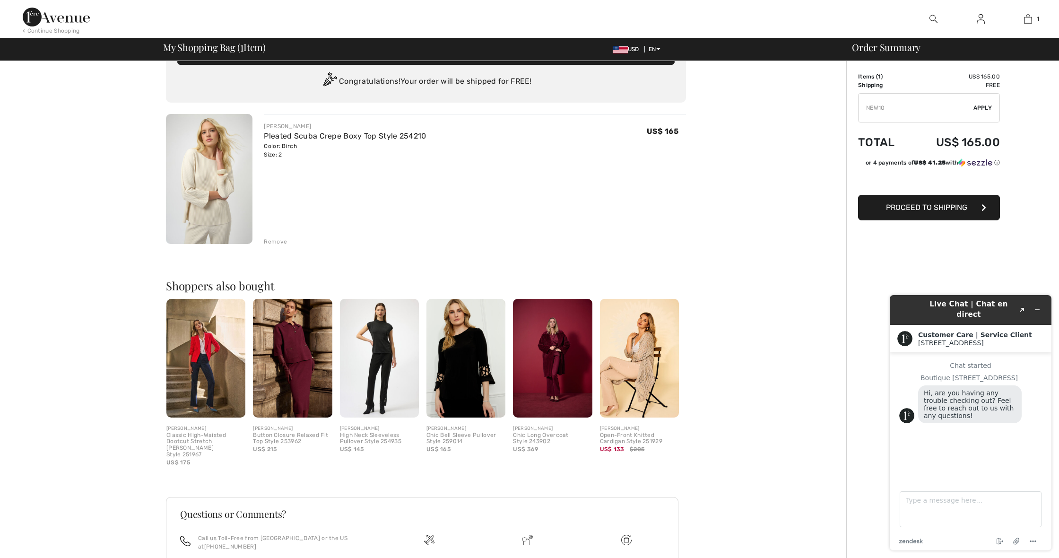
scroll to position [24, 0]
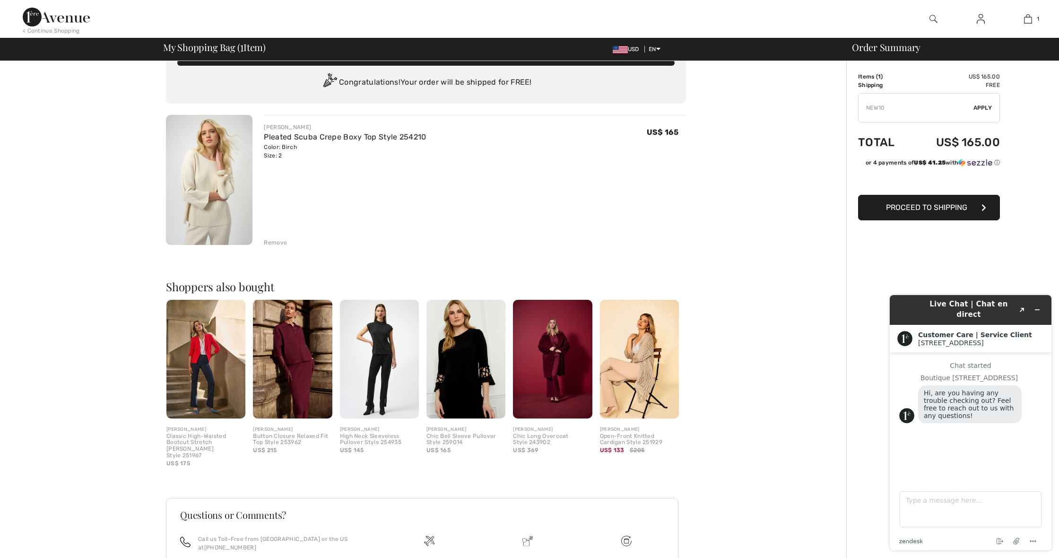
type input "NEW10"
click at [980, 107] on span "Apply" at bounding box center [982, 108] width 19 height 9
click at [962, 213] on button "Proceed to Shipping" at bounding box center [929, 208] width 142 height 26
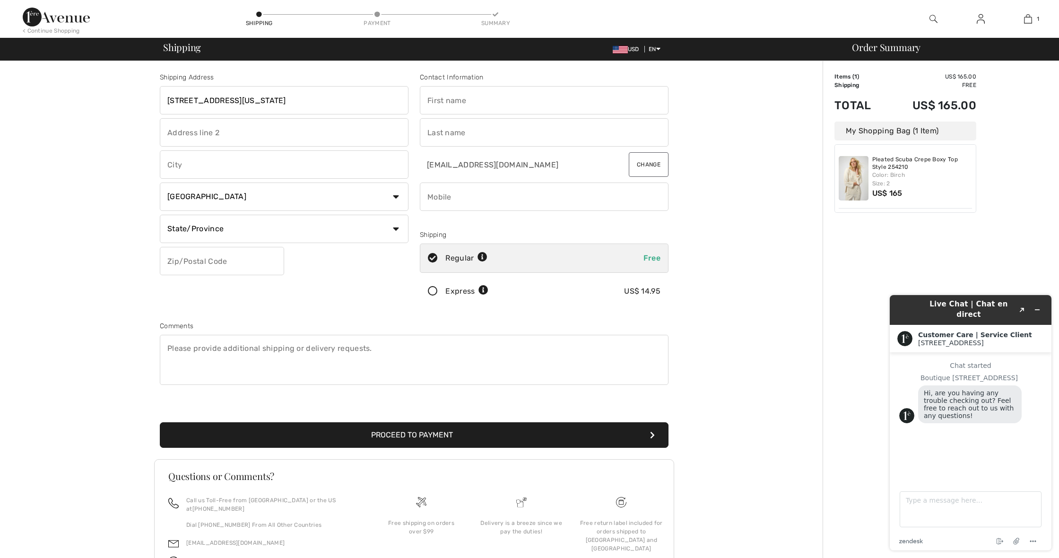
type input "2230 California ST NW"
type input "Apt 2AW"
type input "[US_STATE]"
select select "US"
select select "DC"
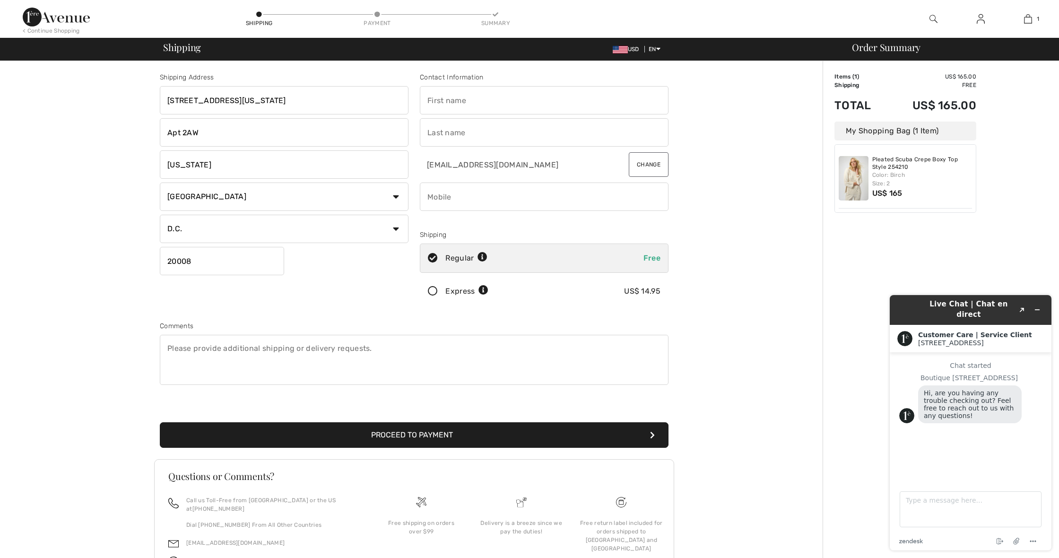
type input "20008"
type input "Ellen"
type input "Kelley"
type input "2025777410"
drag, startPoint x: 372, startPoint y: 347, endPoint x: 260, endPoint y: 349, distance: 111.6
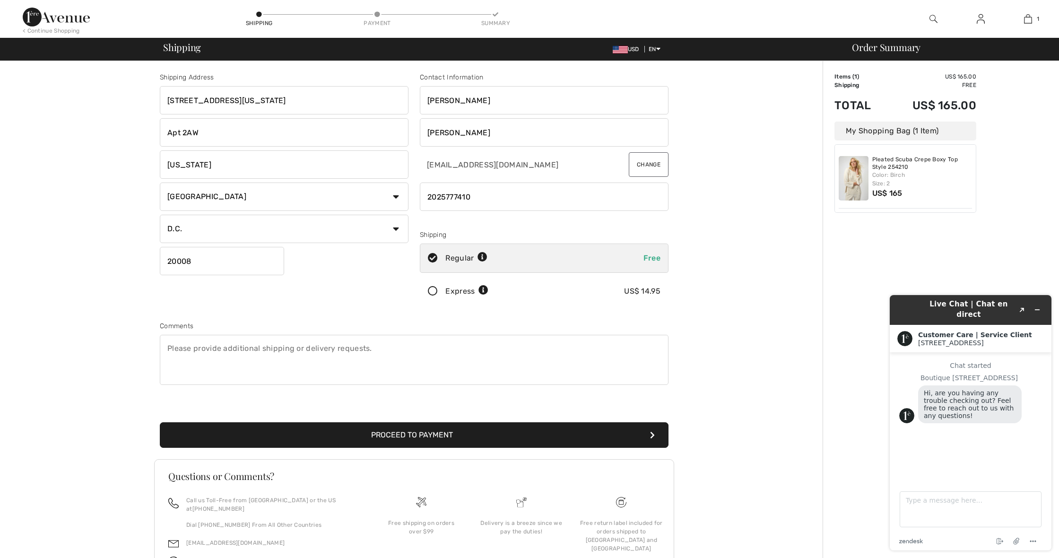
click at [259, 349] on textarea at bounding box center [414, 360] width 509 height 50
type textarea "Use Entry Box"
click at [405, 434] on button "Proceed to Payment" at bounding box center [414, 435] width 509 height 26
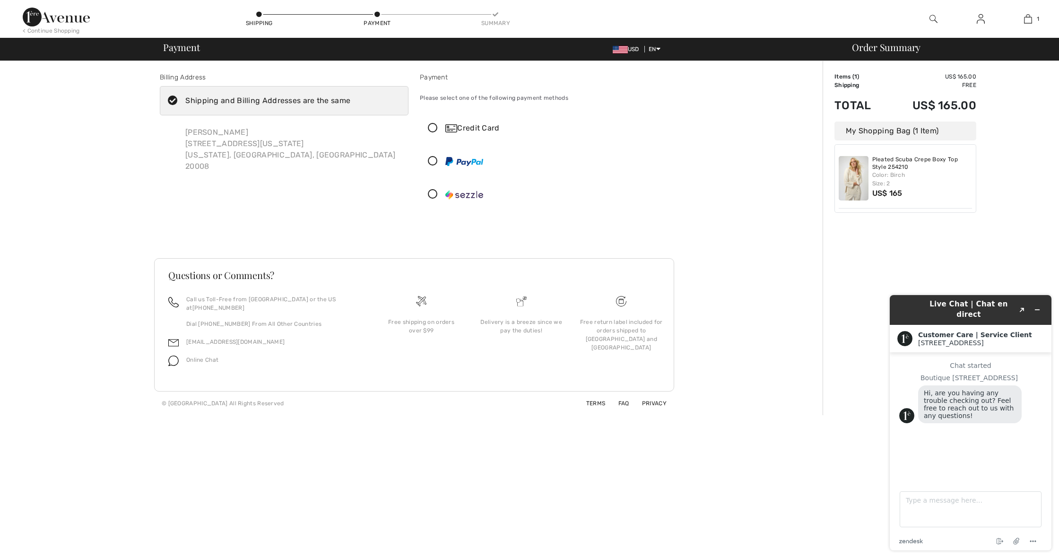
click at [431, 126] on icon at bounding box center [432, 128] width 25 height 10
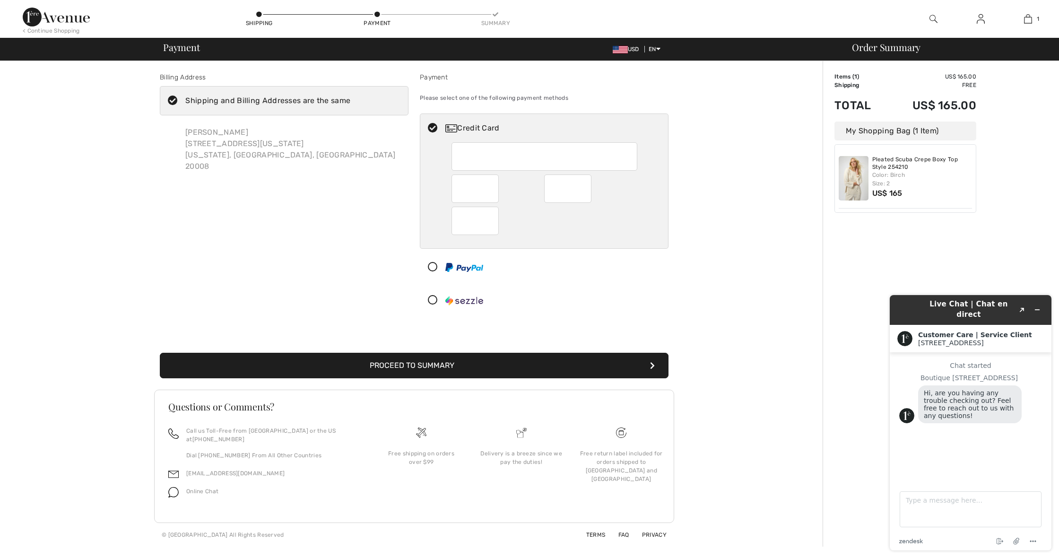
click at [550, 360] on button "Proceed to Summary" at bounding box center [414, 366] width 509 height 26
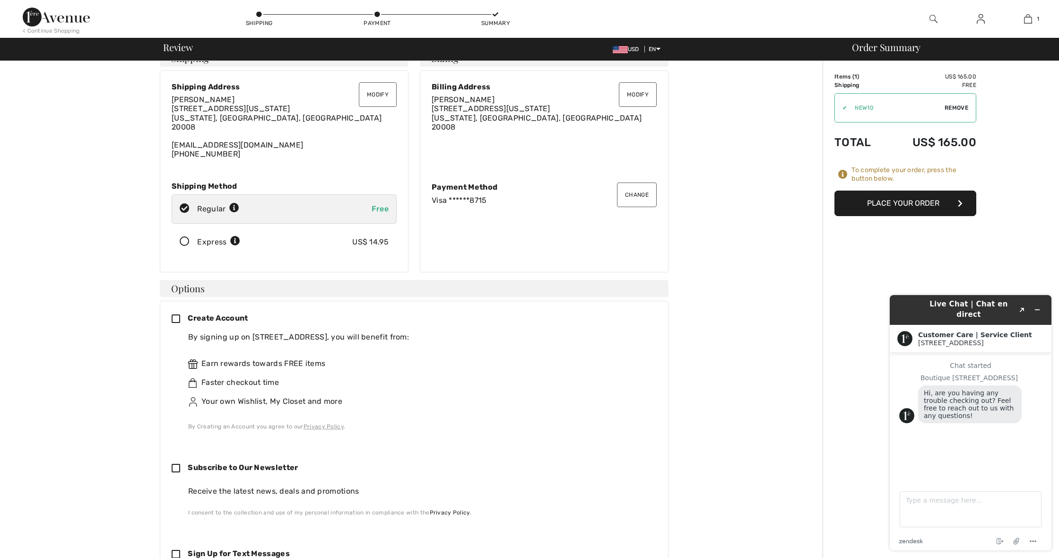
scroll to position [16, 0]
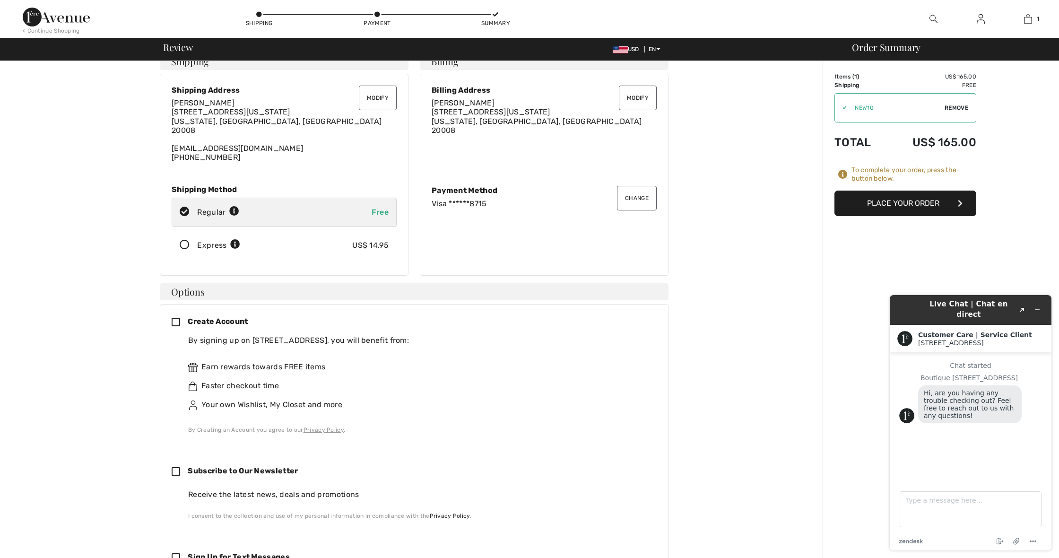
click at [909, 208] on button "Place Your Order" at bounding box center [905, 203] width 142 height 26
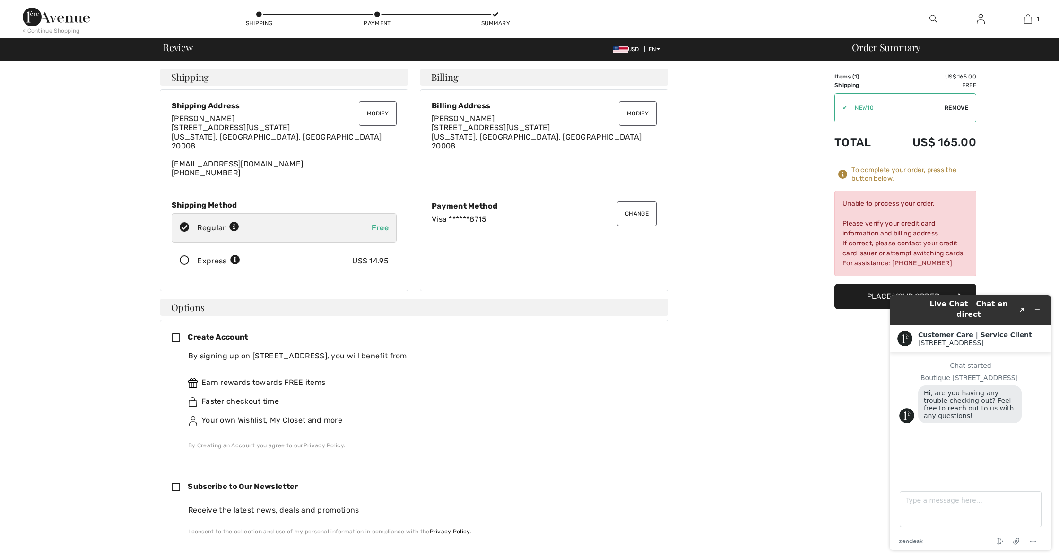
scroll to position [0, 0]
click at [640, 217] on button "Change" at bounding box center [637, 213] width 40 height 25
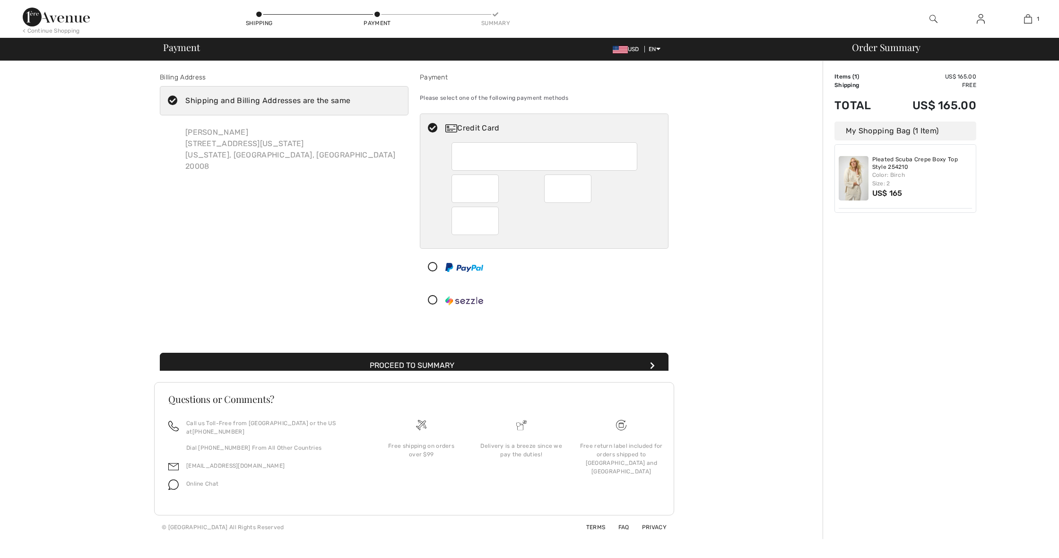
checkbox input "true"
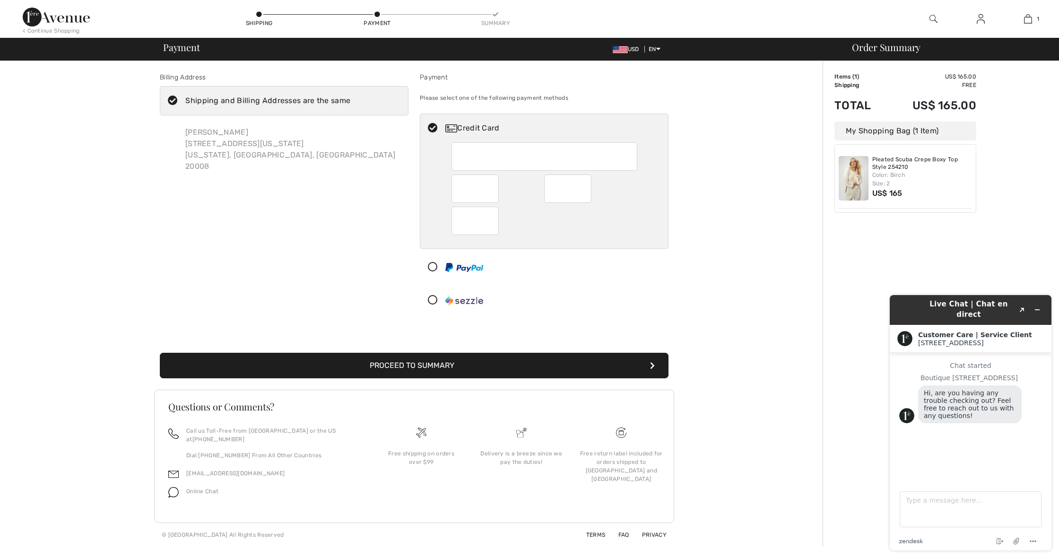
click at [440, 144] on div at bounding box center [544, 195] width 248 height 106
click at [642, 272] on div at bounding box center [540, 267] width 240 height 28
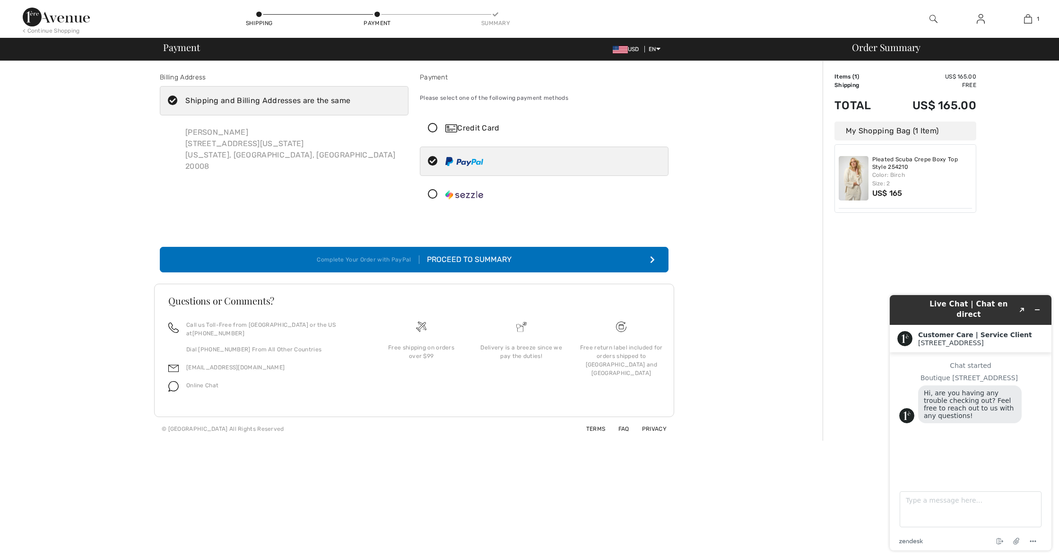
click at [433, 127] on icon at bounding box center [432, 128] width 25 height 10
radio input "true"
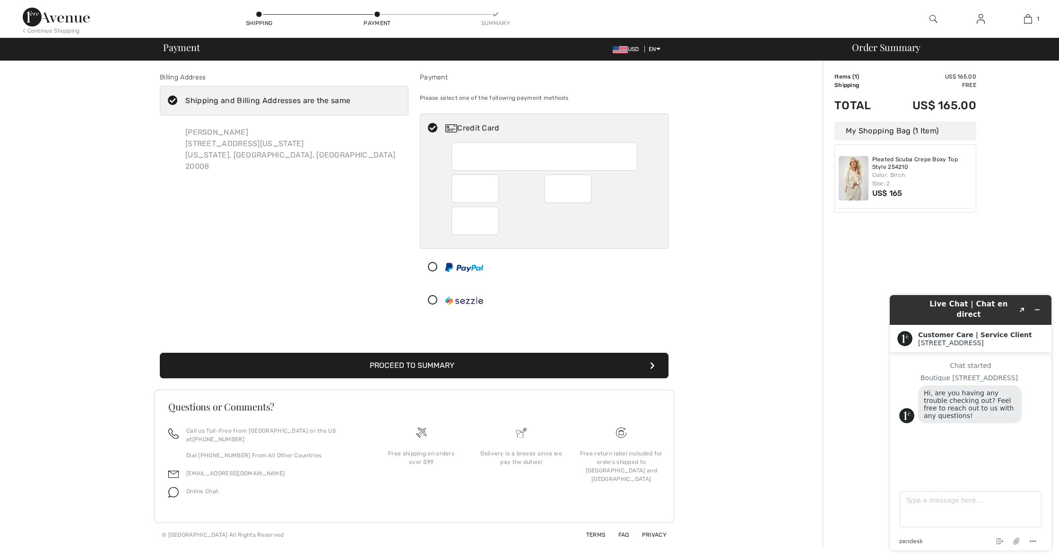
click at [510, 361] on button "Proceed to Summary" at bounding box center [414, 366] width 509 height 26
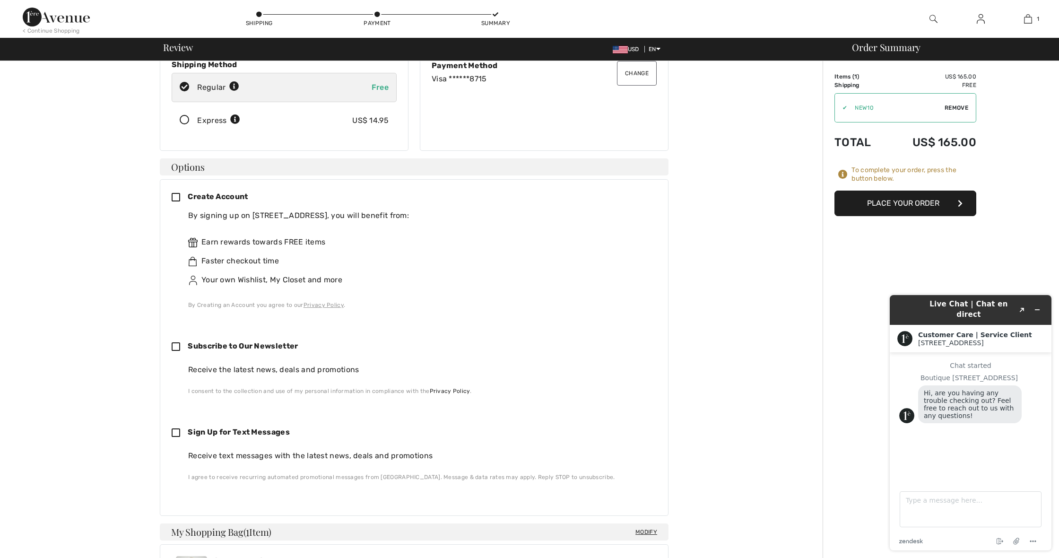
scroll to position [132, 0]
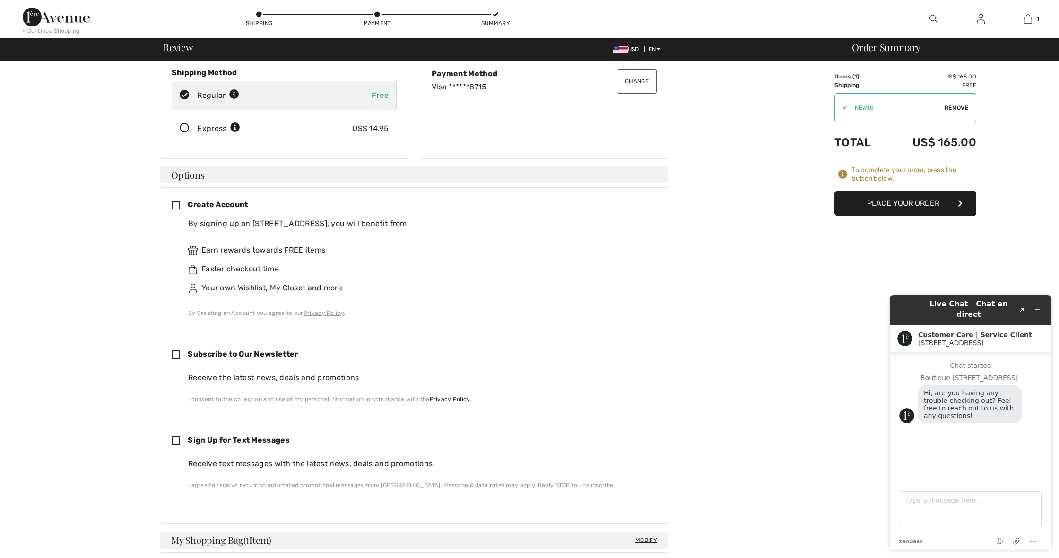
click at [939, 200] on button "Place Your Order" at bounding box center [905, 203] width 142 height 26
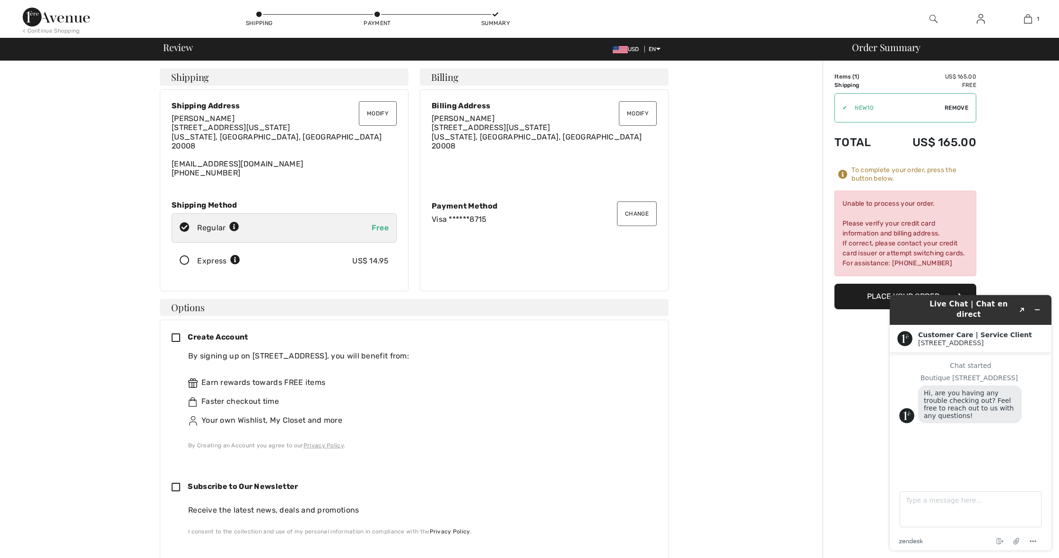
scroll to position [0, 0]
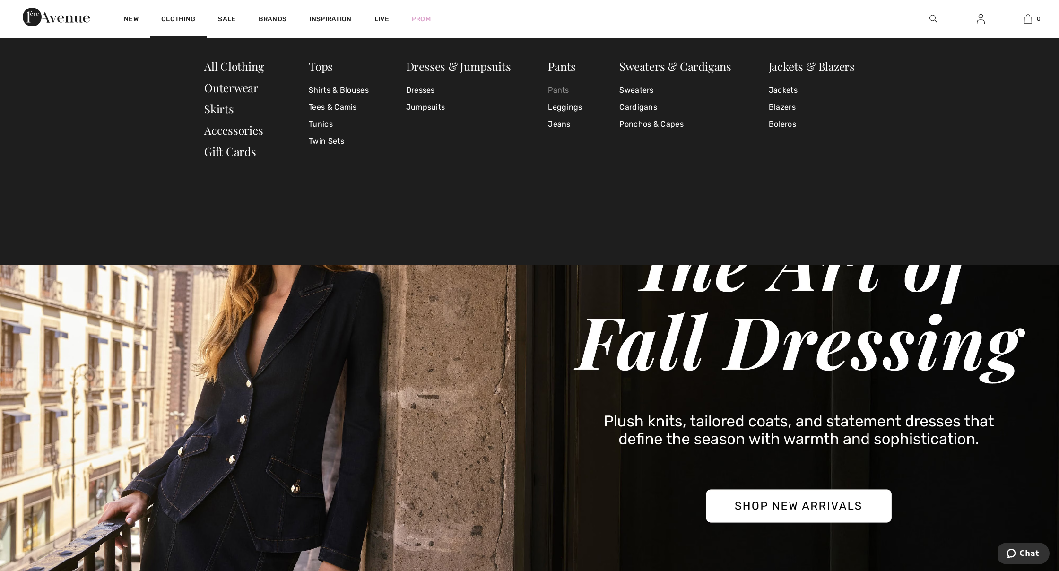
click at [437, 88] on link "Pants" at bounding box center [565, 90] width 34 height 17
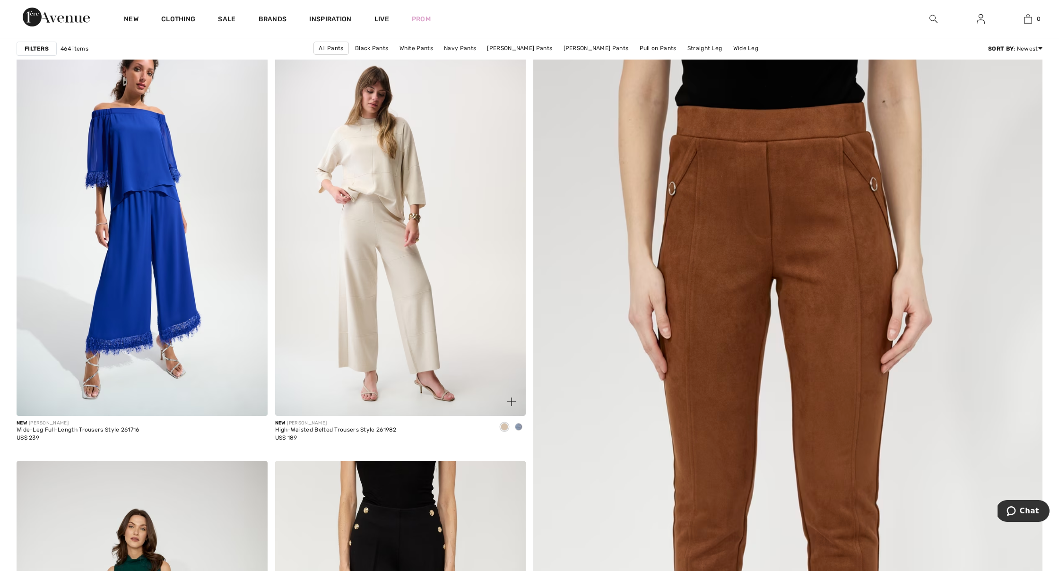
scroll to position [171, 0]
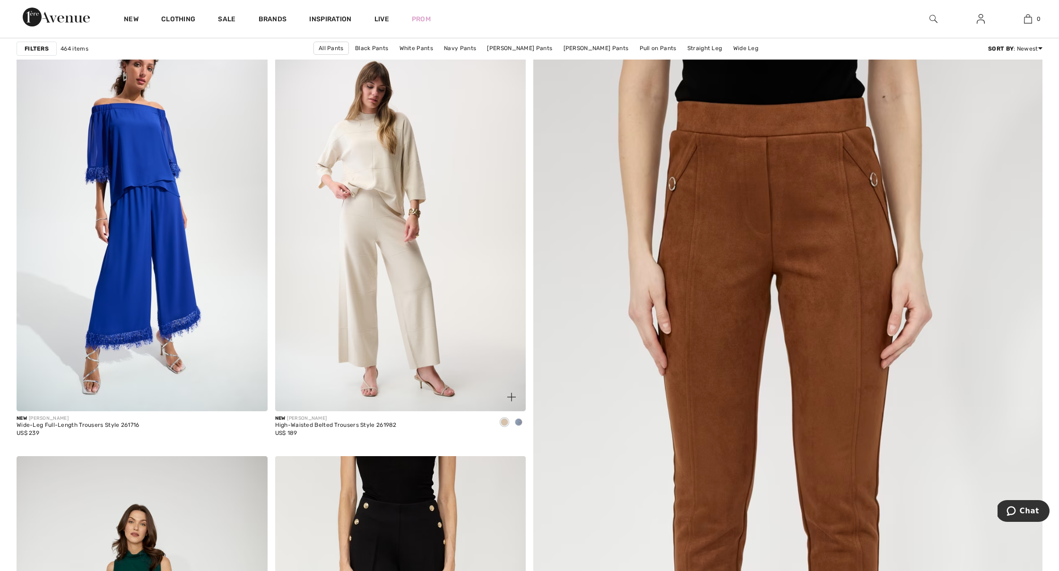
click at [400, 261] on img at bounding box center [400, 223] width 251 height 376
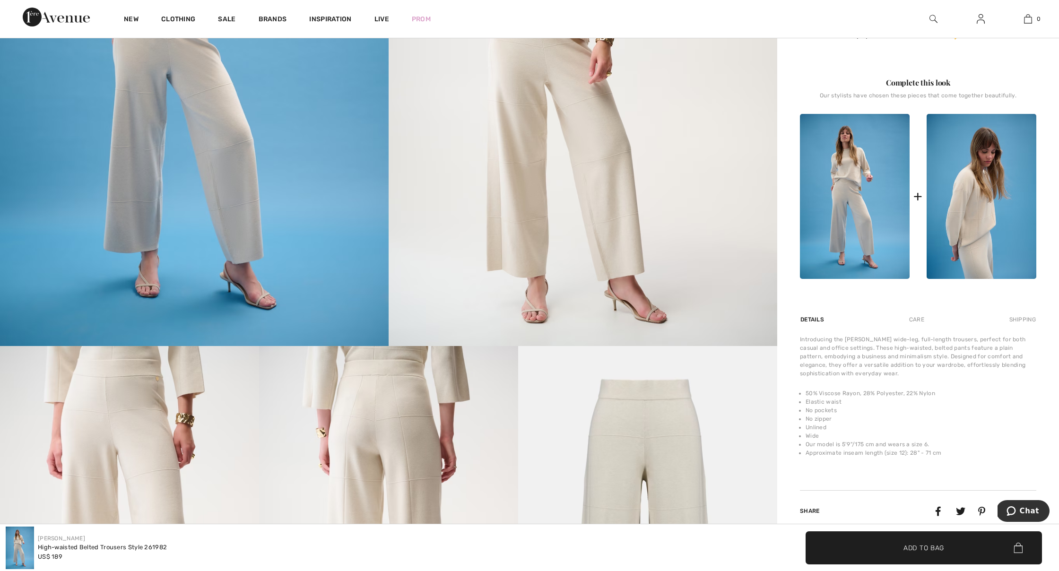
scroll to position [361, 0]
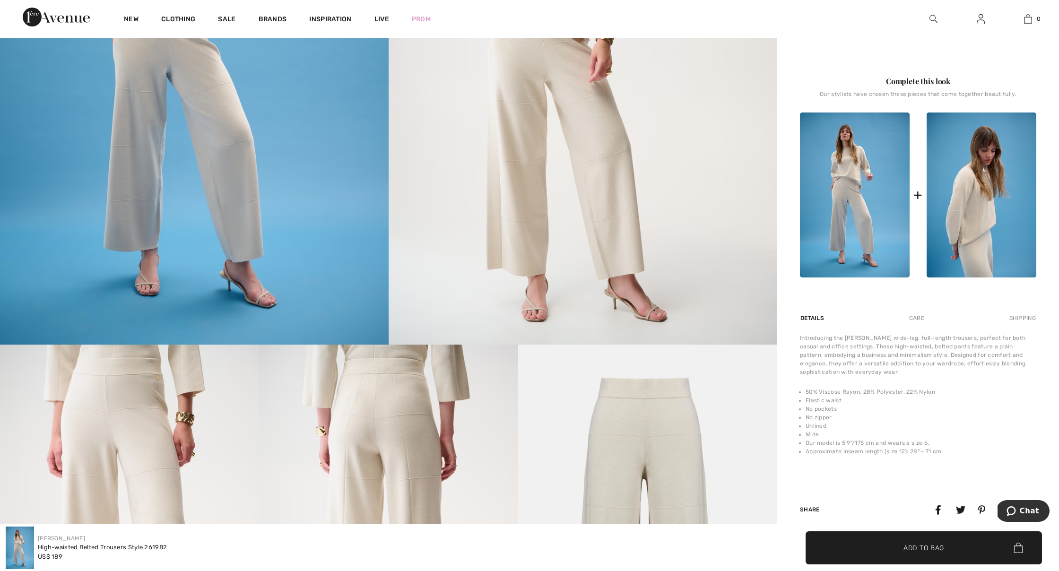
click at [823, 233] on img at bounding box center [855, 194] width 110 height 165
click at [860, 225] on img at bounding box center [855, 194] width 110 height 165
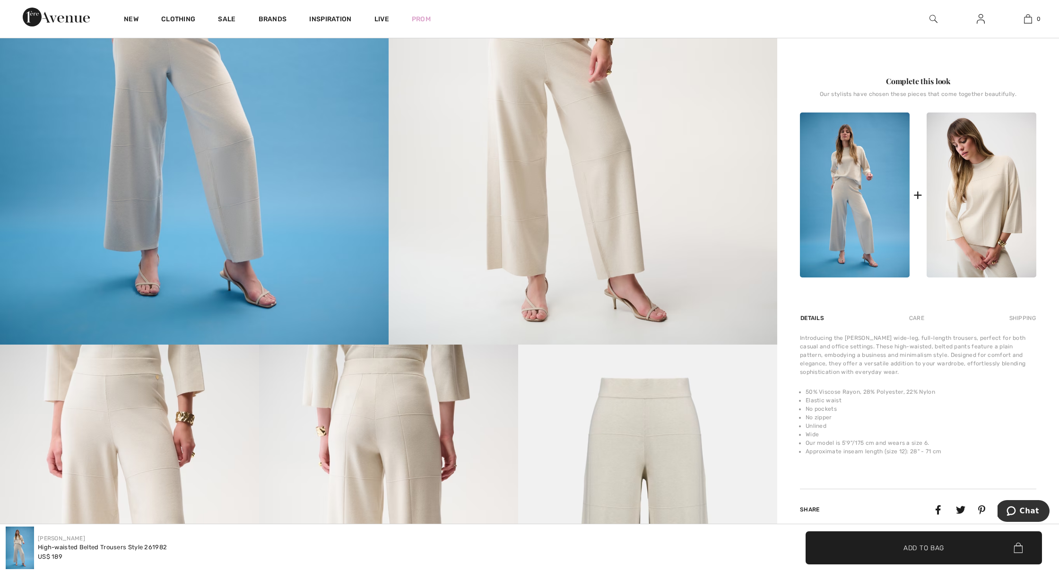
click at [965, 224] on img at bounding box center [981, 194] width 110 height 165
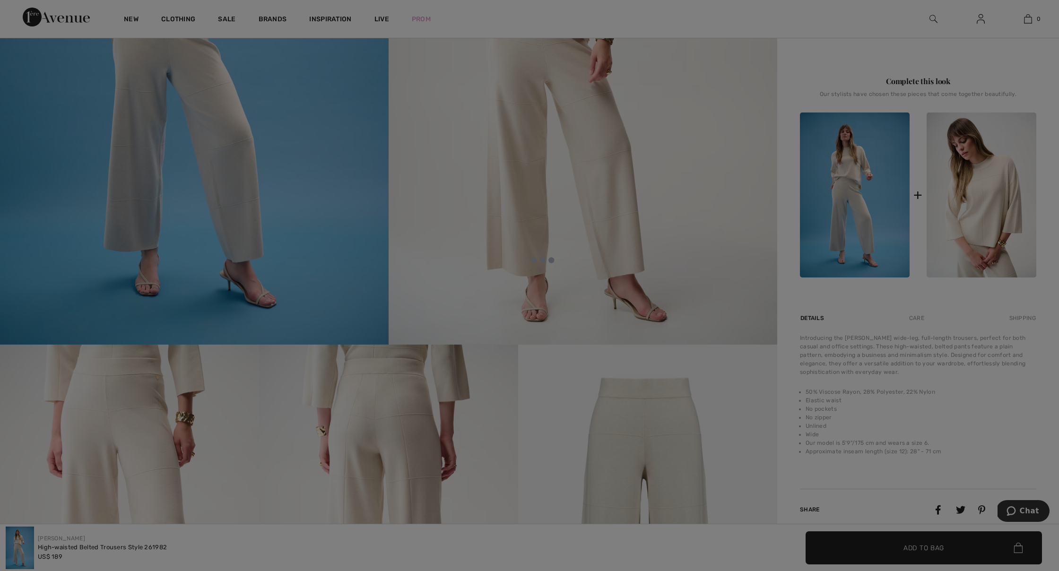
click at [965, 224] on div at bounding box center [529, 285] width 1059 height 571
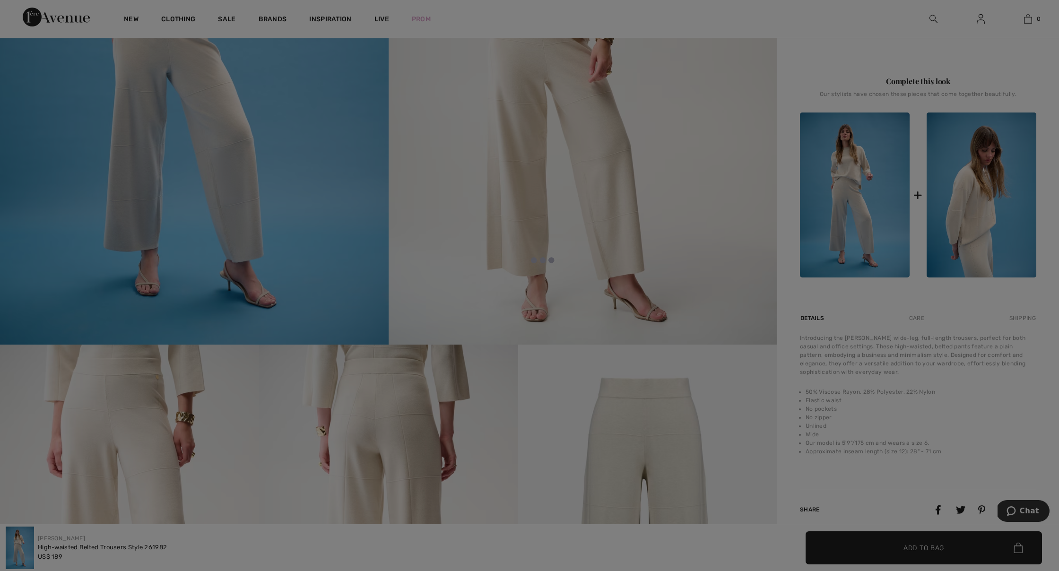
click at [965, 225] on div at bounding box center [529, 285] width 1059 height 571
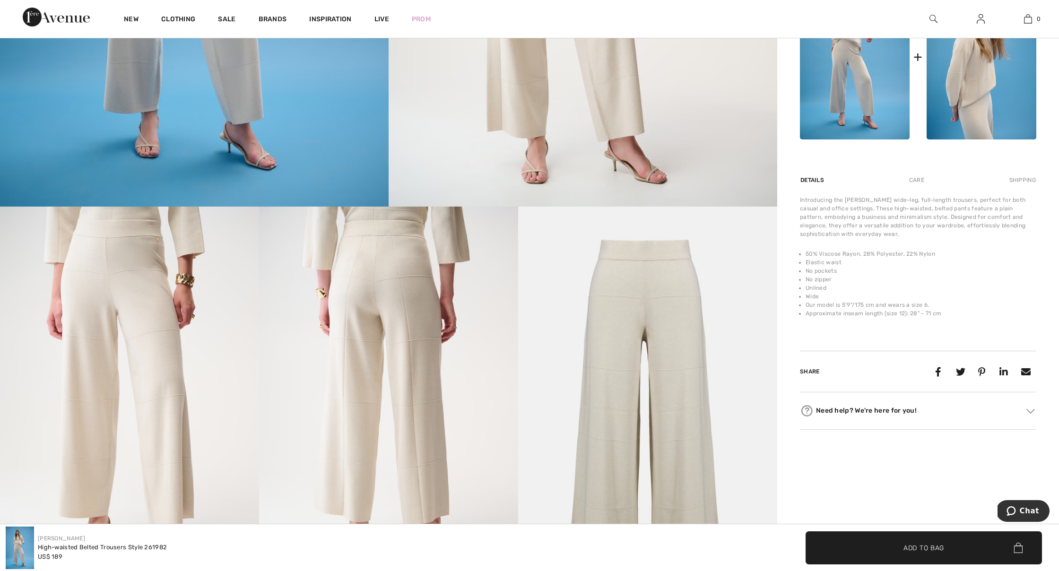
scroll to position [502, 0]
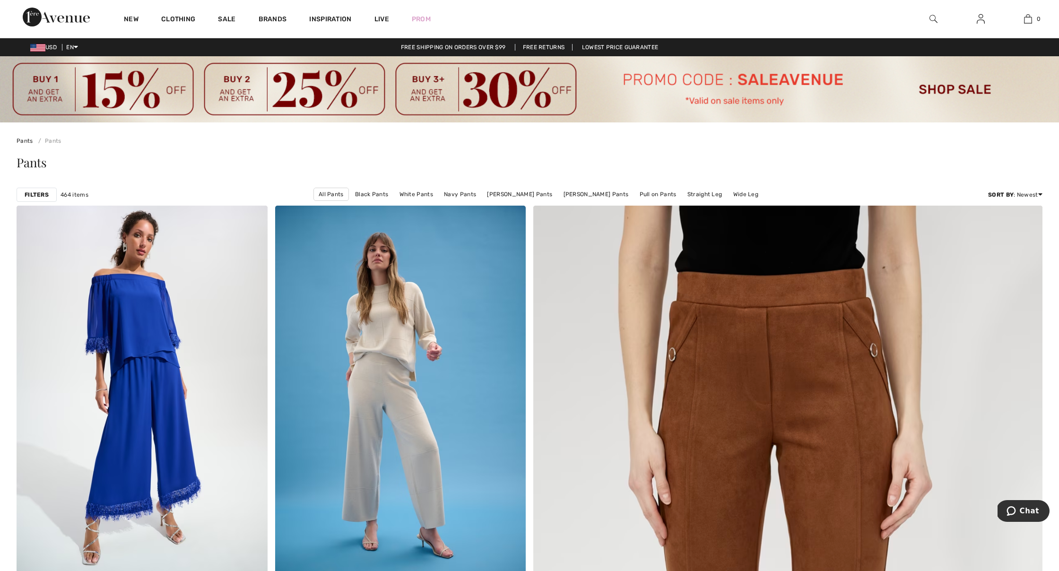
click at [33, 195] on strong "Filters" at bounding box center [37, 194] width 24 height 9
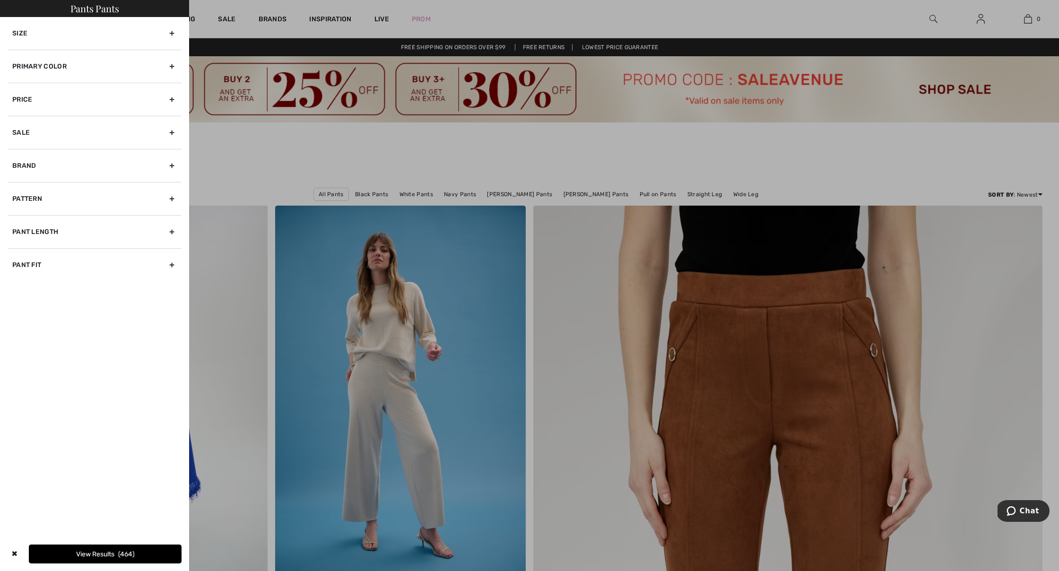
click at [56, 68] on div "Primary Color" at bounding box center [95, 66] width 174 height 33
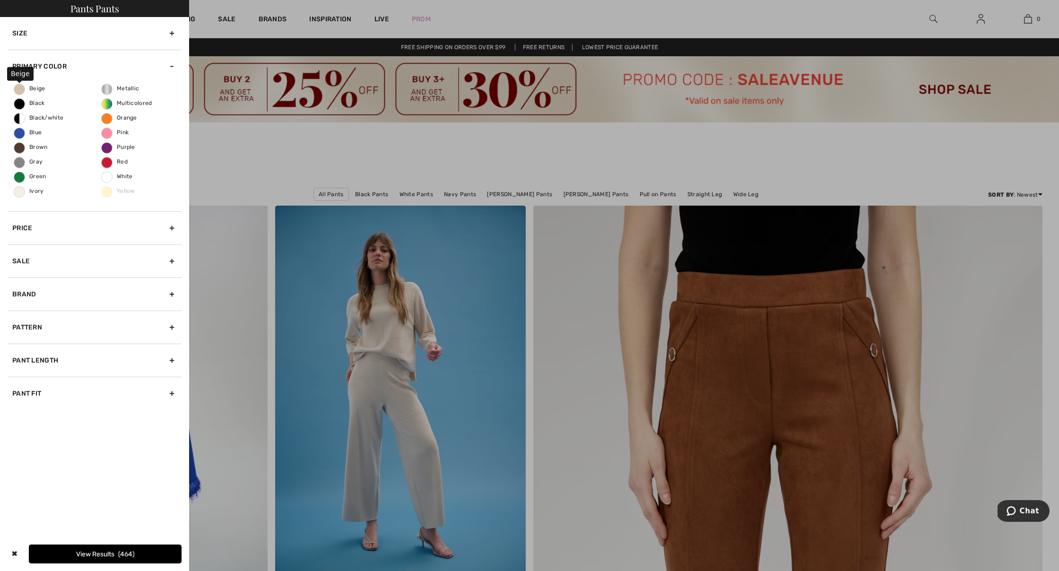
click at [32, 90] on span "Beige" at bounding box center [29, 88] width 31 height 7
click at [0, 0] on input "Beige" at bounding box center [0, 0] width 0 height 0
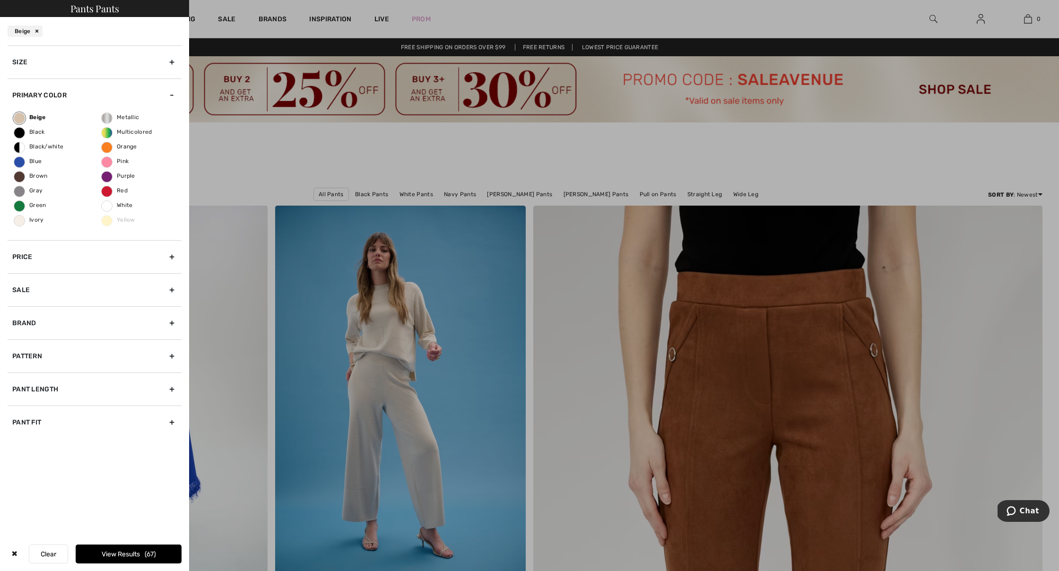
click at [90, 558] on button "View Results 67" at bounding box center [129, 554] width 106 height 19
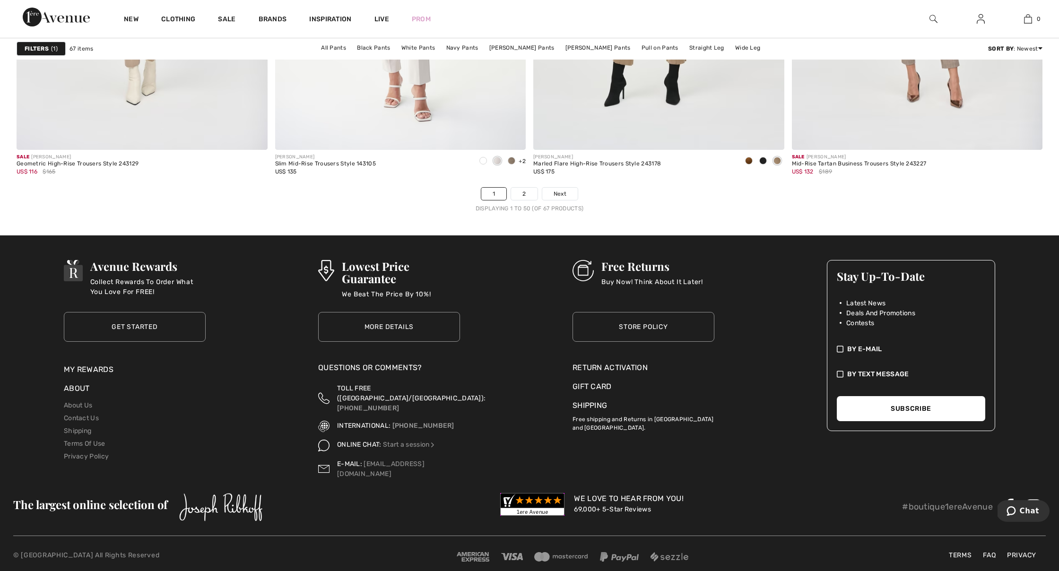
scroll to position [6432, 0]
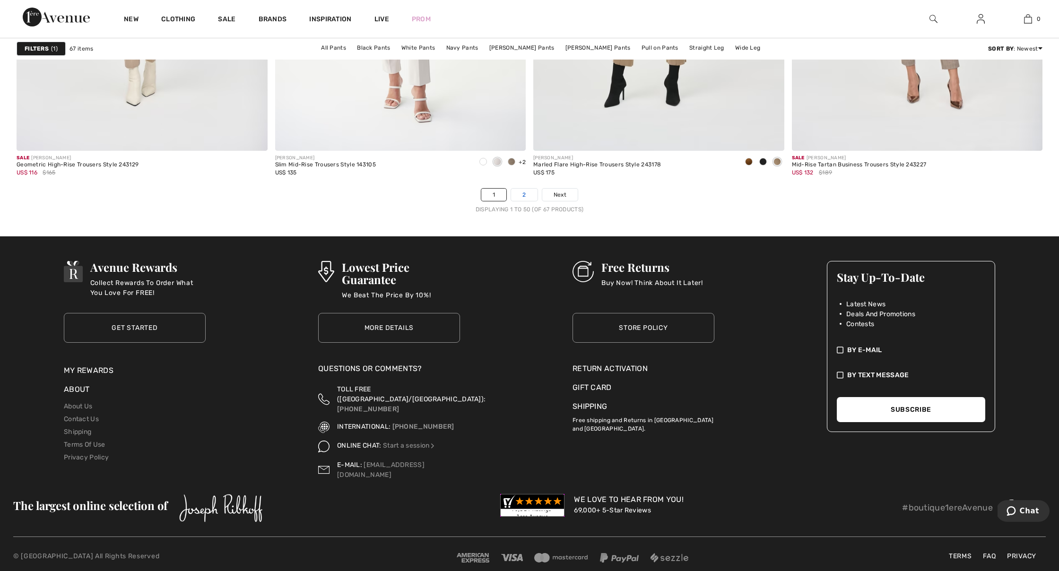
click at [524, 193] on link "2" at bounding box center [524, 195] width 26 height 12
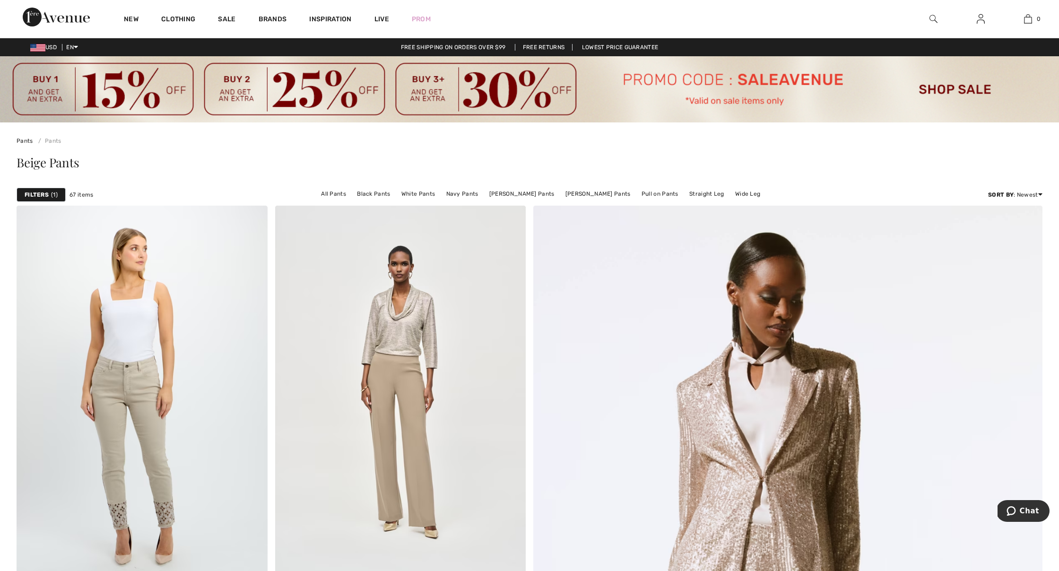
click at [174, 14] on div "Clothing" at bounding box center [178, 19] width 57 height 38
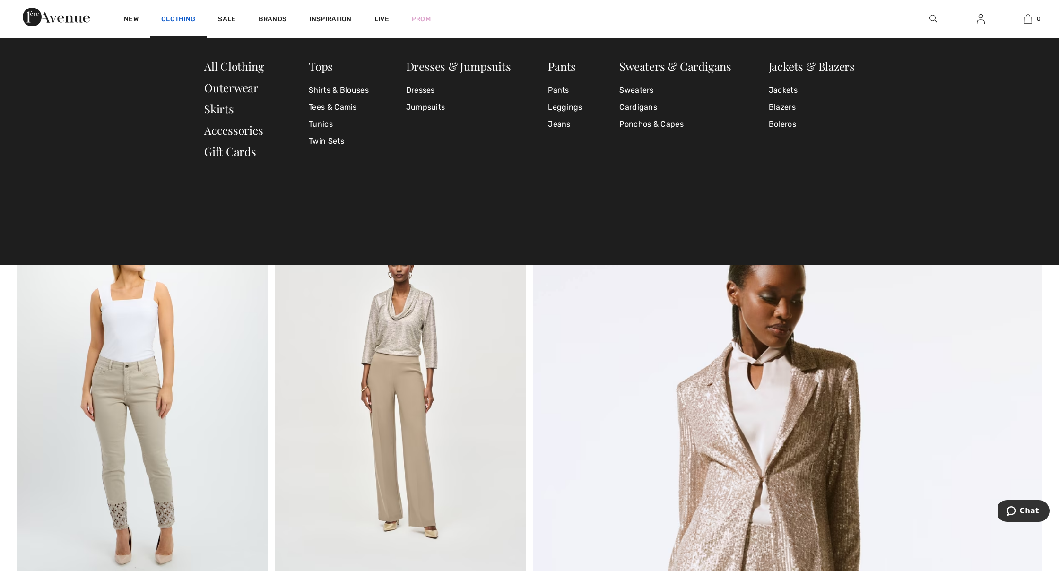
click at [174, 17] on link "Clothing" at bounding box center [178, 20] width 34 height 10
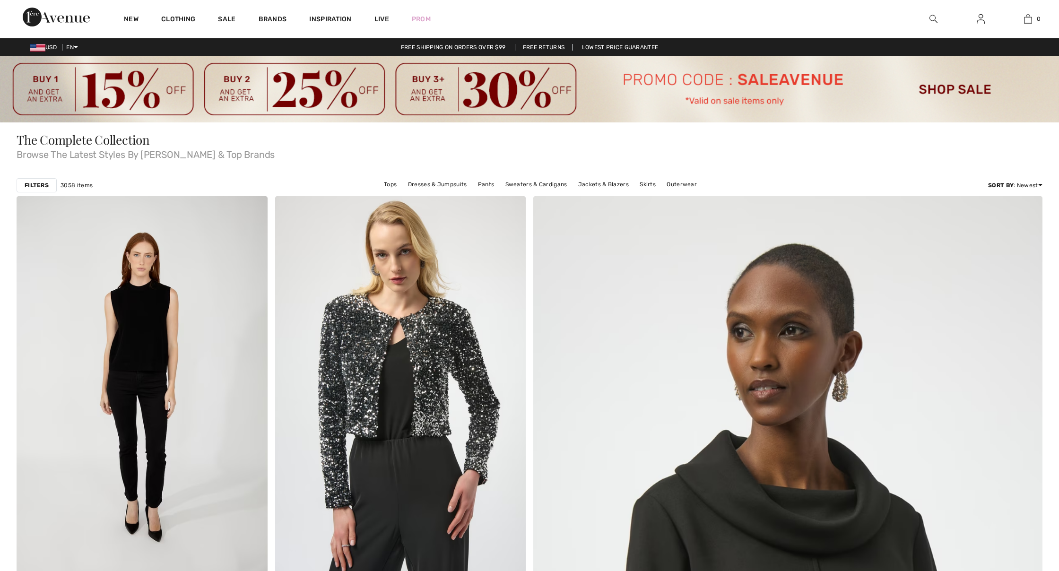
checkbox input "true"
click at [931, 17] on img at bounding box center [933, 18] width 8 height 11
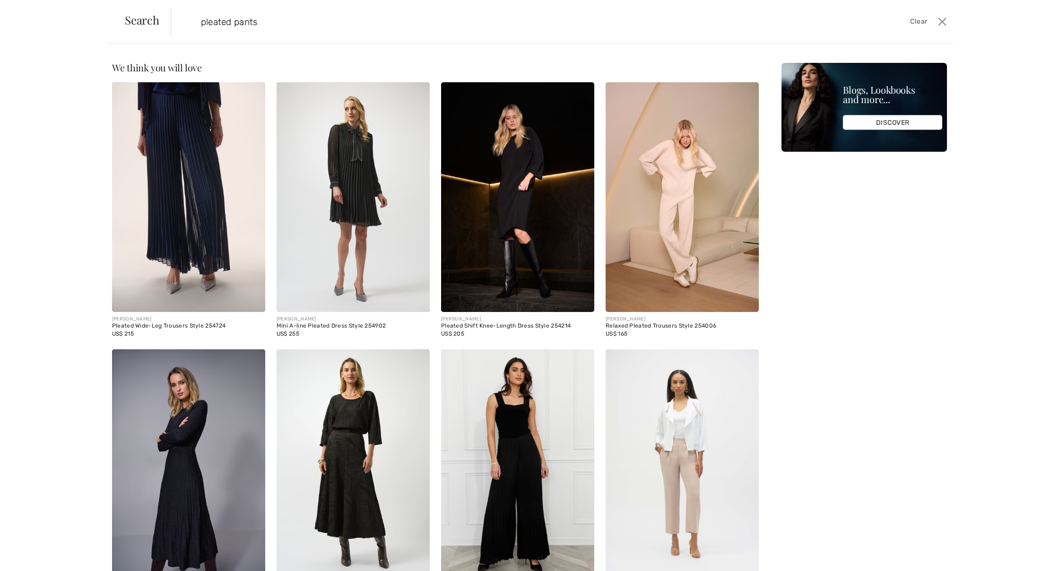
type input "pleated pants"
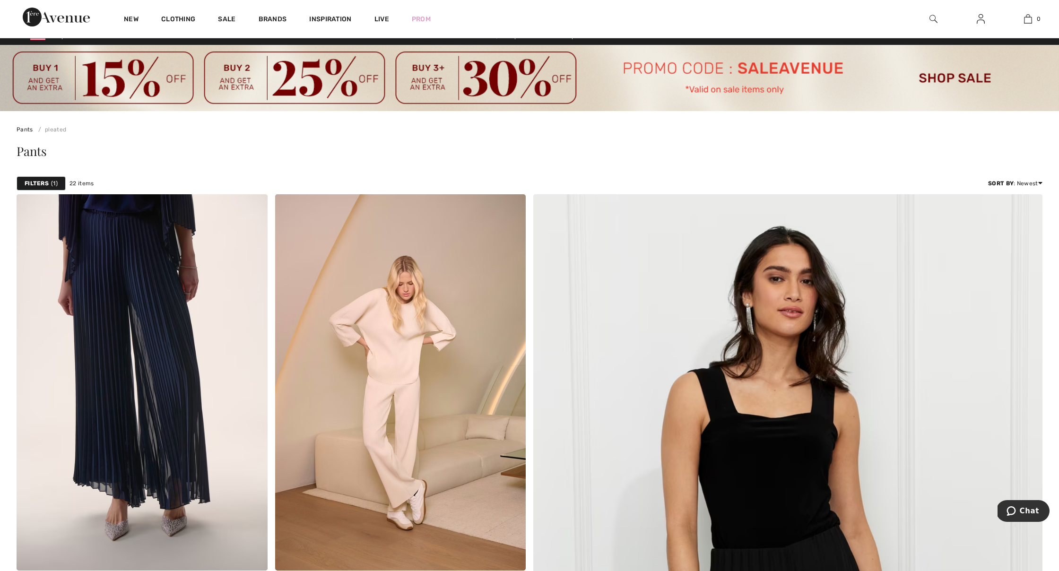
scroll to position [7, 0]
